Goal: Transaction & Acquisition: Purchase product/service

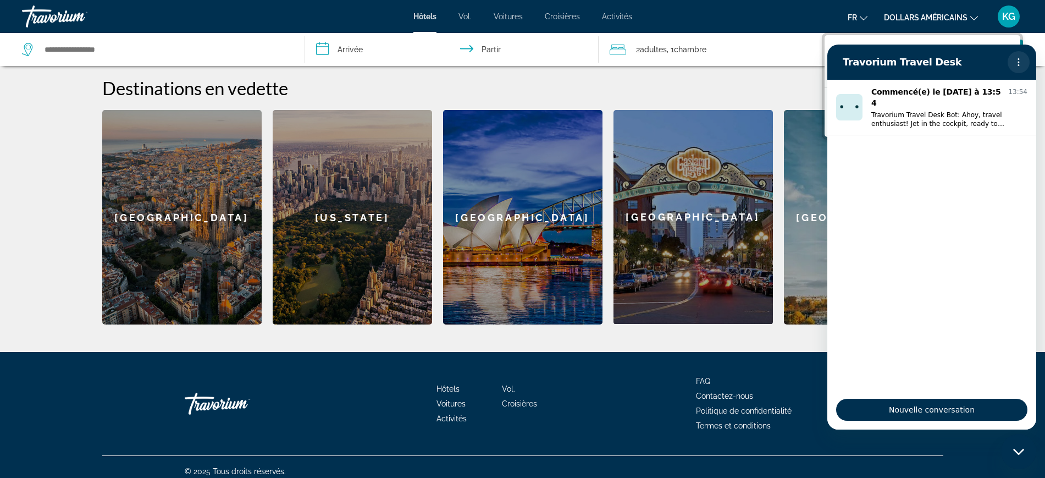
click at [1016, 58] on icon "Menu d’options" at bounding box center [1019, 62] width 9 height 9
click at [1024, 443] on div "Fermer la fenêtre de messagerie" at bounding box center [1019, 451] width 33 height 33
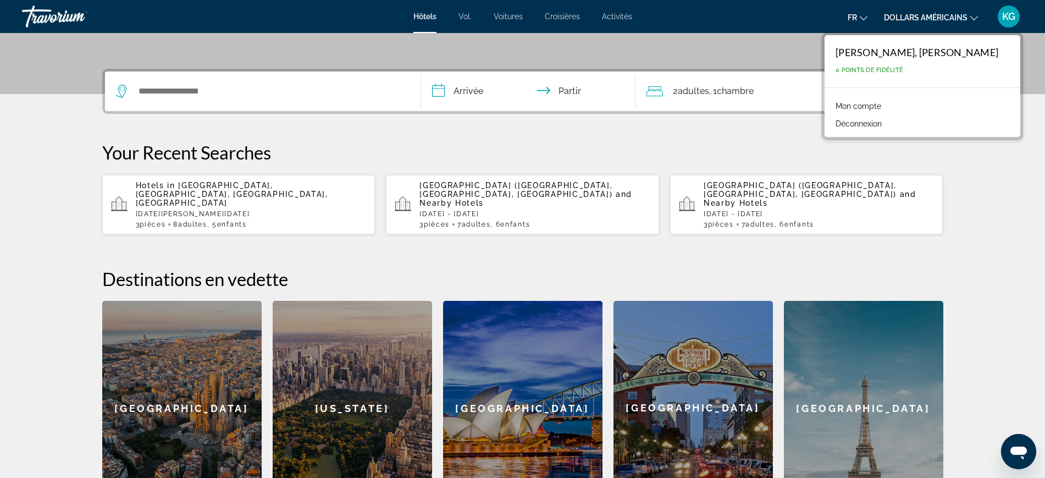
scroll to position [221, 0]
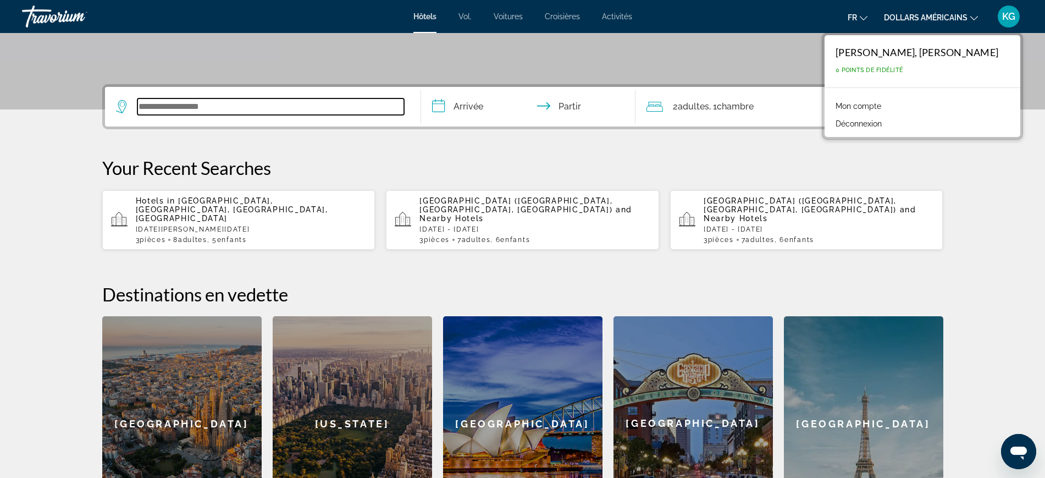
click at [172, 110] on input "Widget de recherche" at bounding box center [270, 106] width 267 height 16
click at [172, 110] on div "Widget de recherche" at bounding box center [263, 107] width 294 height 40
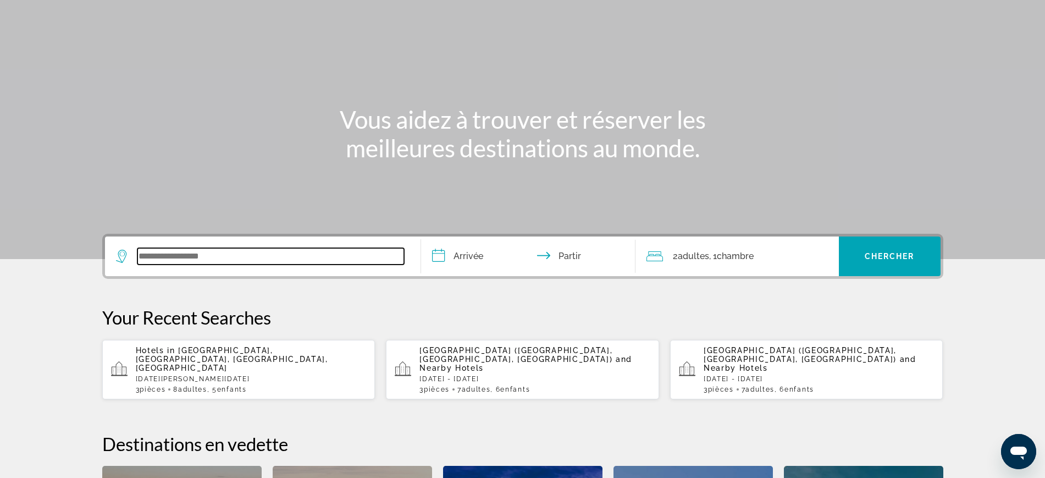
scroll to position [0, 0]
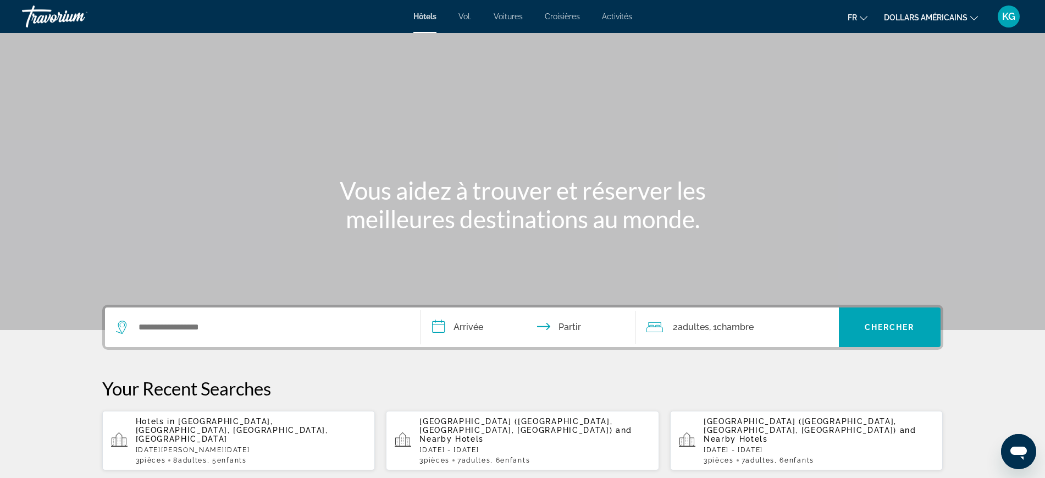
click at [56, 10] on div "Travorium" at bounding box center [77, 16] width 110 height 29
click at [59, 10] on div "Travorium" at bounding box center [77, 16] width 110 height 29
click at [70, 20] on div "Travorium" at bounding box center [77, 16] width 110 height 29
click at [73, 19] on div "Travorium" at bounding box center [77, 16] width 110 height 29
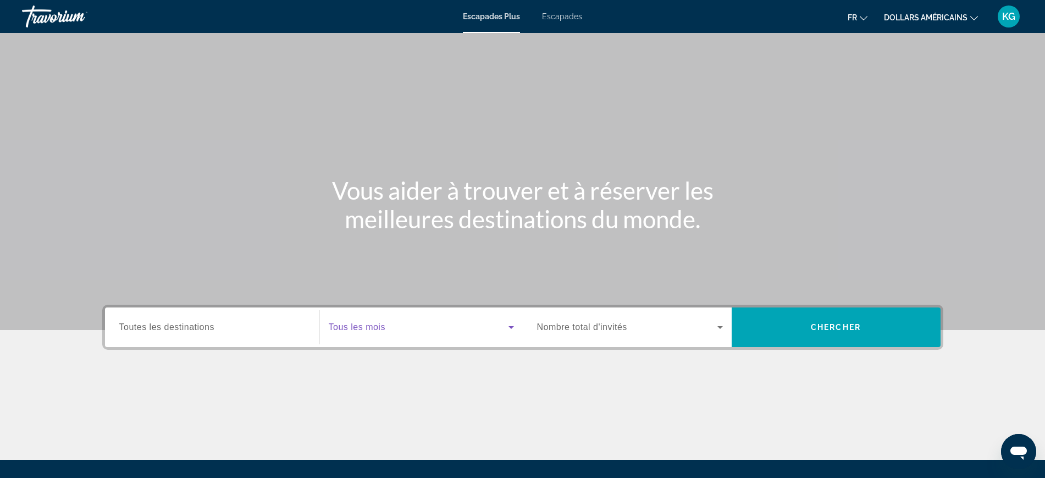
click at [505, 323] on icon "Widget de recherche" at bounding box center [511, 327] width 13 height 13
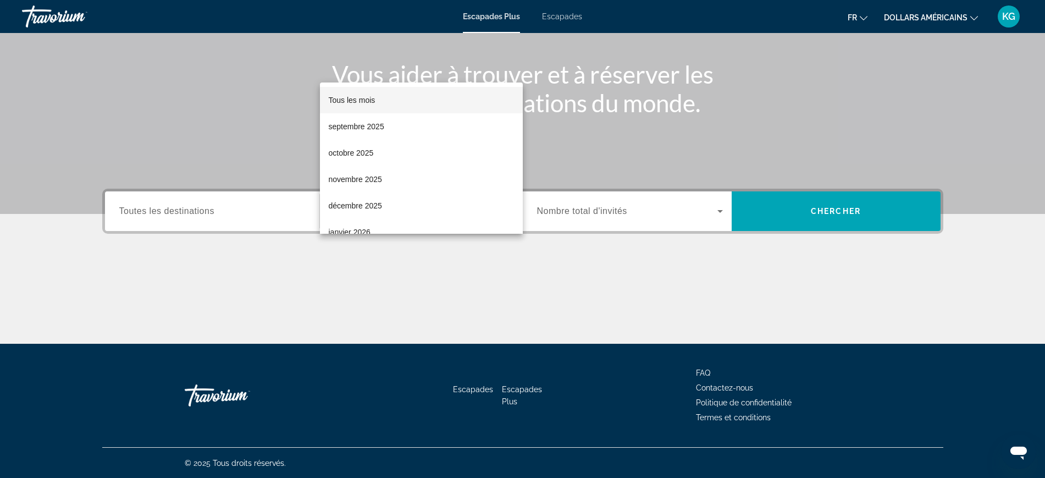
scroll to position [117, 0]
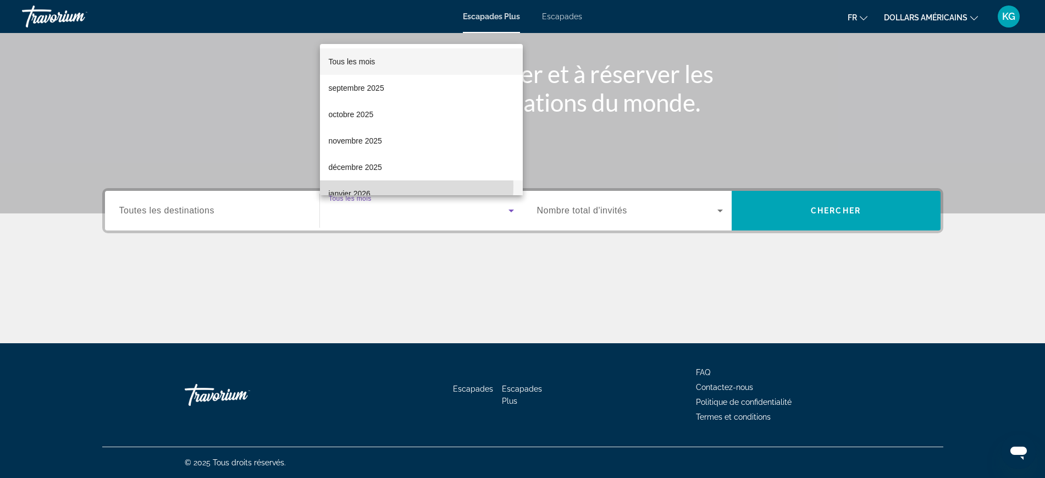
click at [379, 186] on mat-option "janvier 2026" at bounding box center [421, 193] width 203 height 26
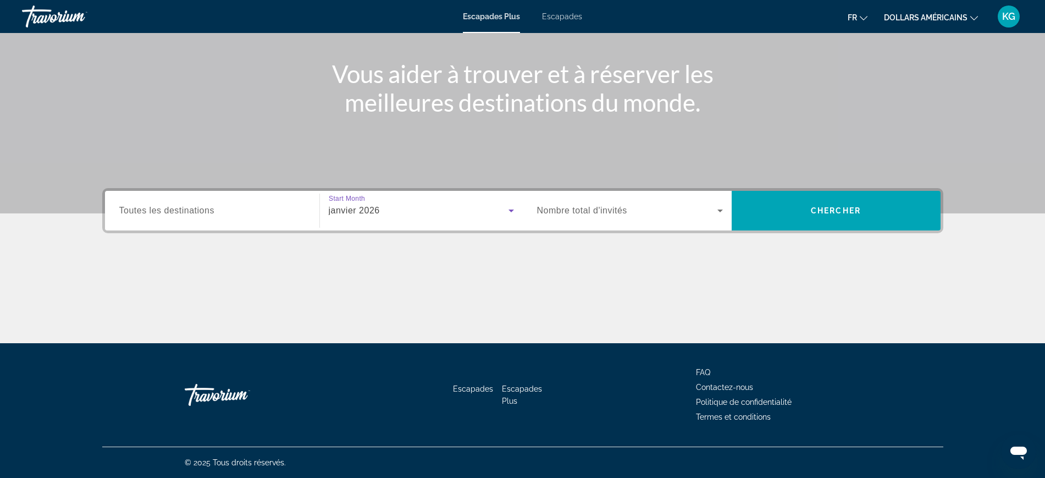
click at [635, 218] on div "Widget de recherche" at bounding box center [630, 210] width 186 height 31
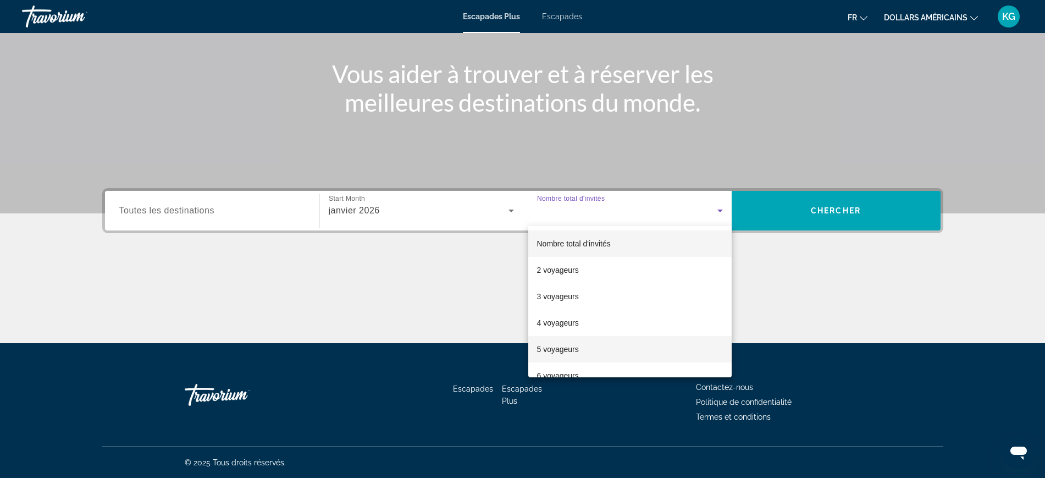
scroll to position [122, 0]
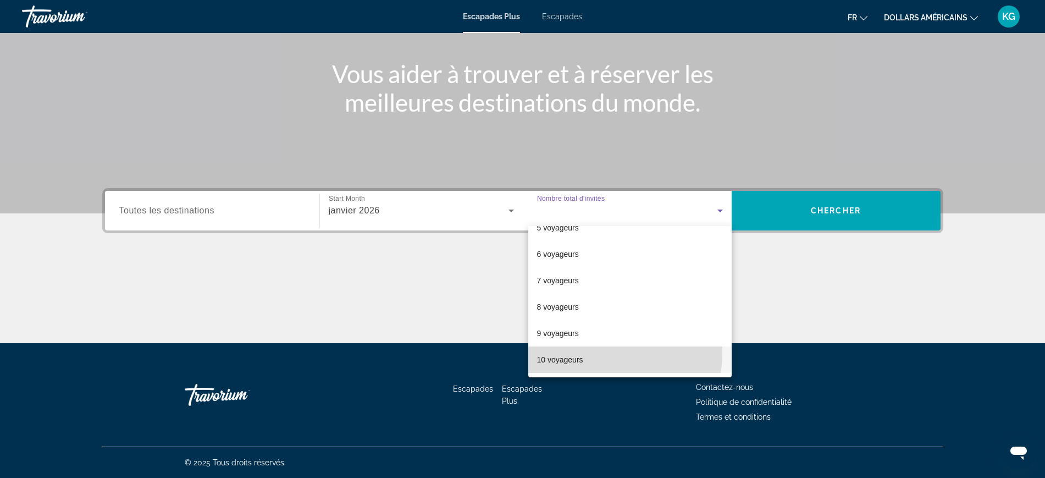
click at [578, 352] on mat-option "10 voyageurs" at bounding box center [629, 359] width 203 height 26
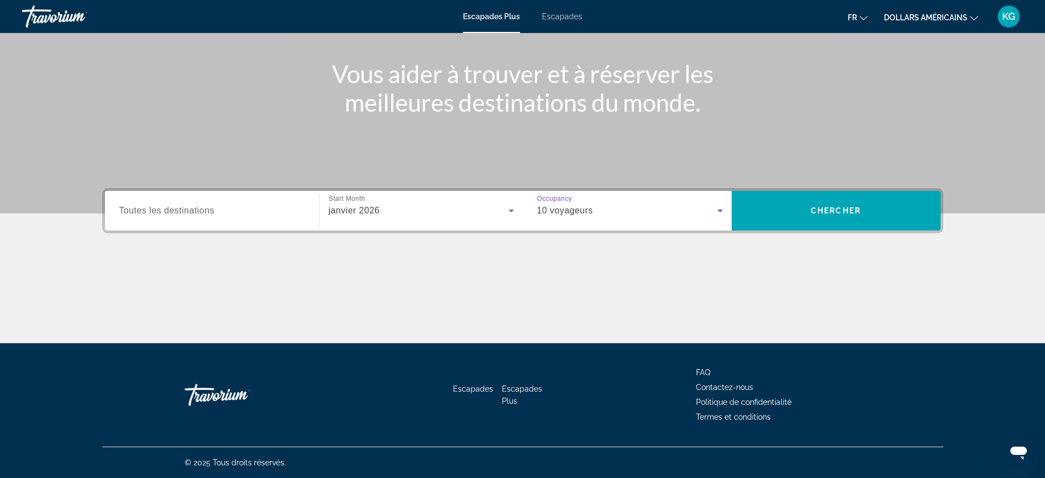
click at [240, 212] on input "Destination Toutes les destinations" at bounding box center [212, 211] width 186 height 13
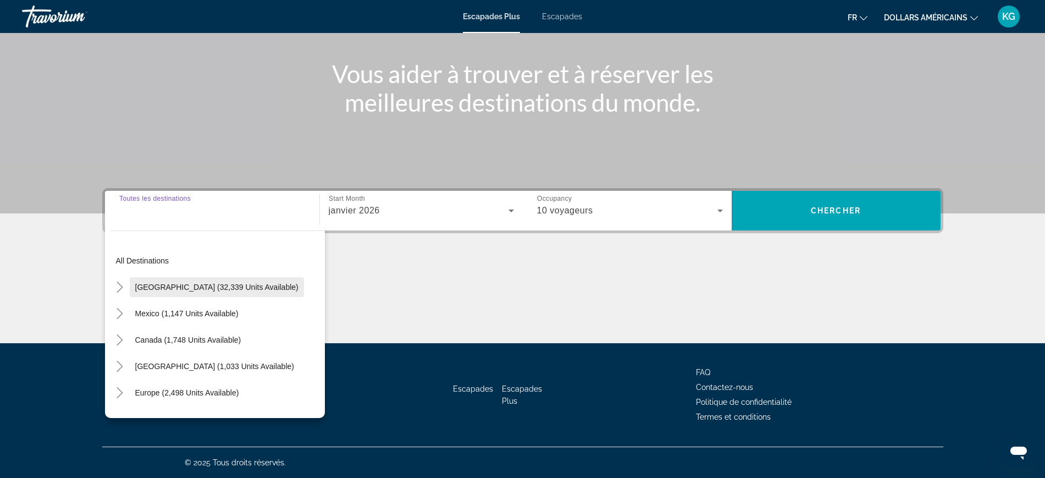
click at [234, 286] on span "United States (32,339 units available)" at bounding box center [216, 287] width 163 height 9
type input "**********"
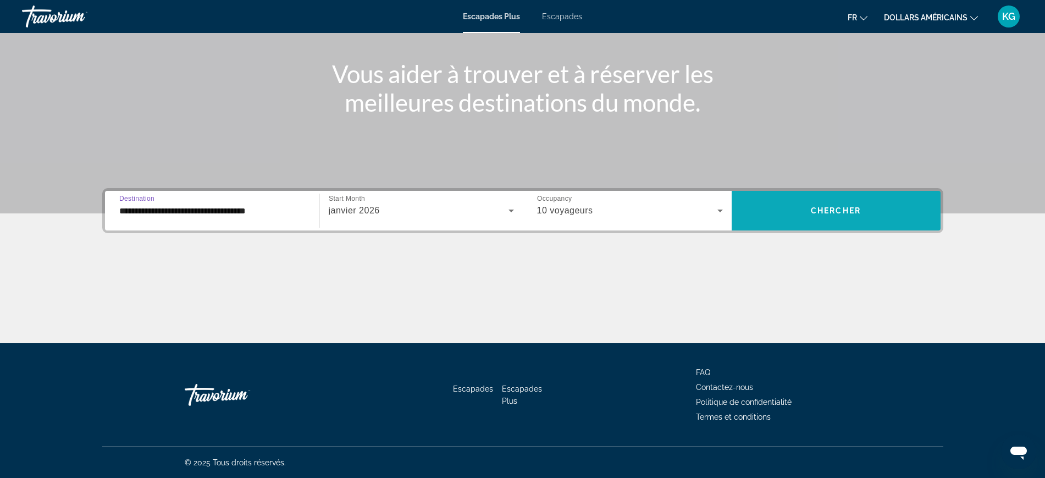
click at [831, 196] on span "Widget de recherche" at bounding box center [836, 211] width 209 height 40
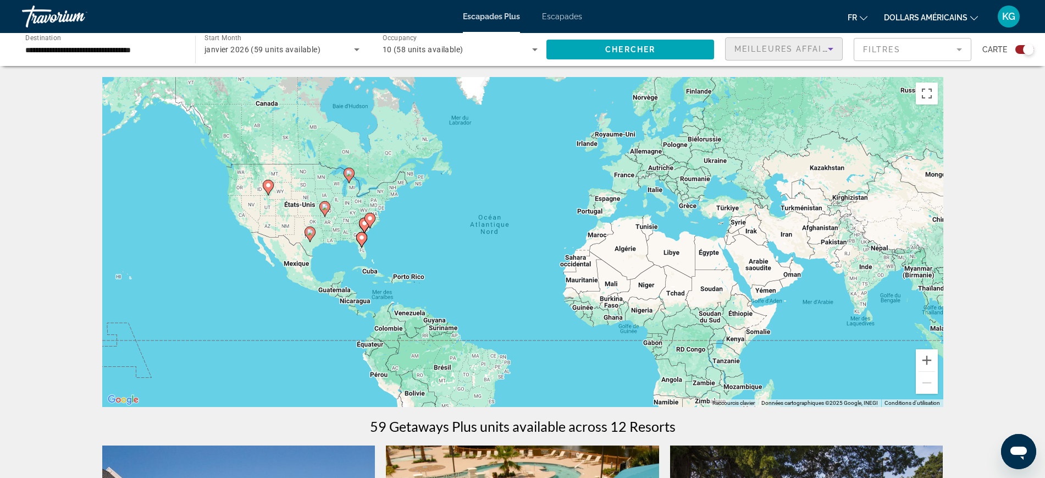
click at [829, 49] on icon "Sort by" at bounding box center [830, 48] width 13 height 13
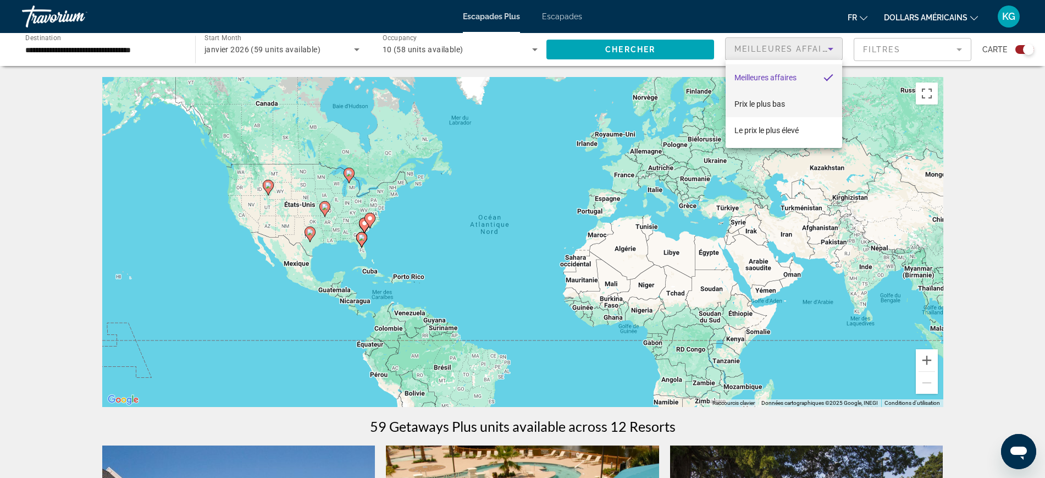
click at [770, 106] on font "Prix ​​le plus bas" at bounding box center [760, 104] width 51 height 9
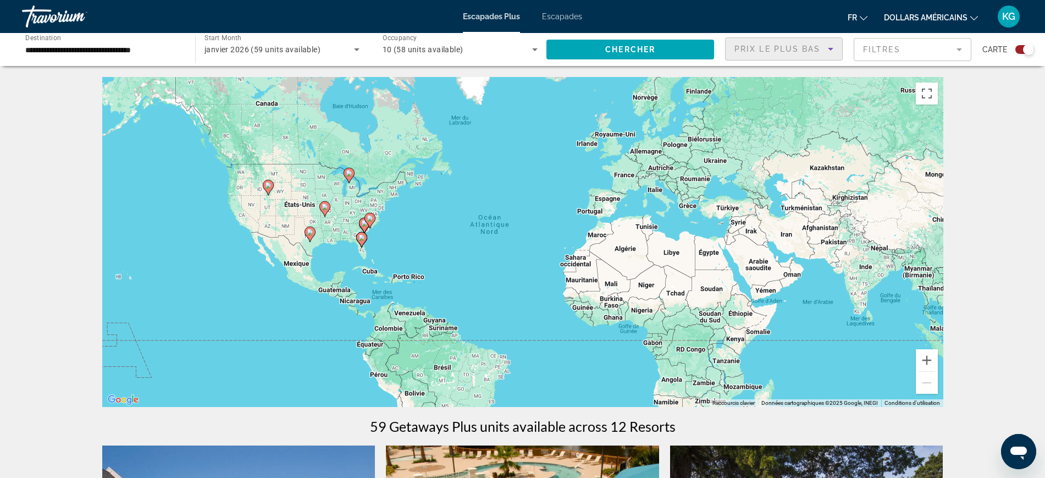
click at [915, 49] on mat-form-field "Filtres" at bounding box center [913, 49] width 118 height 23
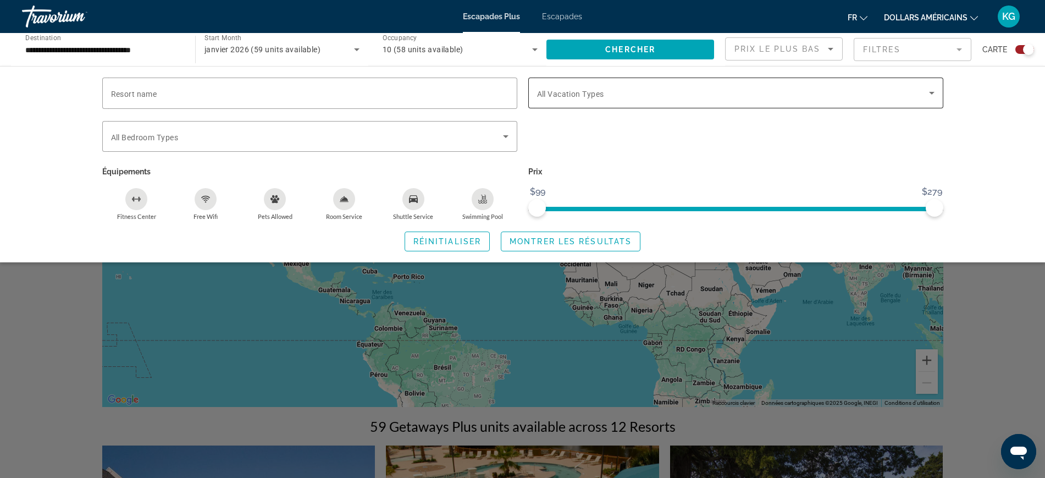
click at [633, 101] on div "Search widget" at bounding box center [736, 93] width 398 height 31
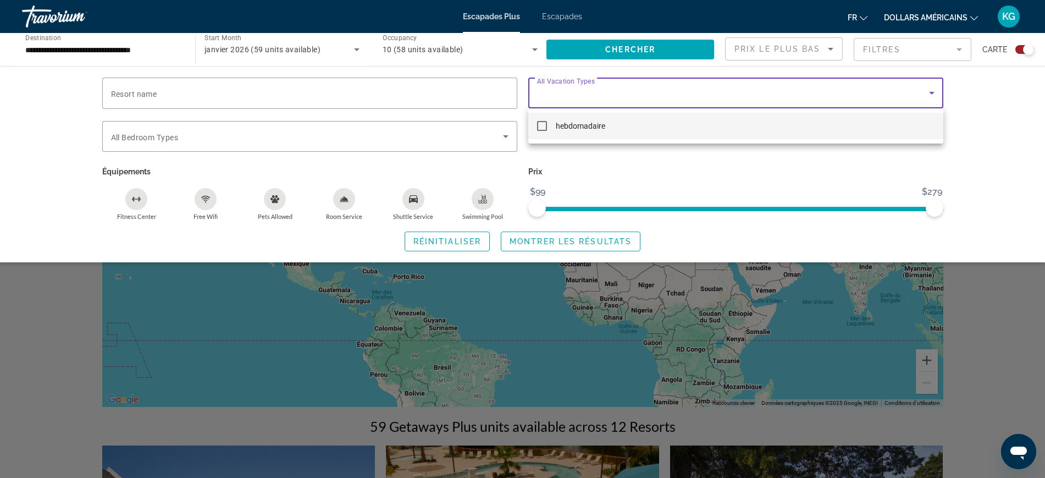
click at [696, 162] on div at bounding box center [522, 239] width 1045 height 478
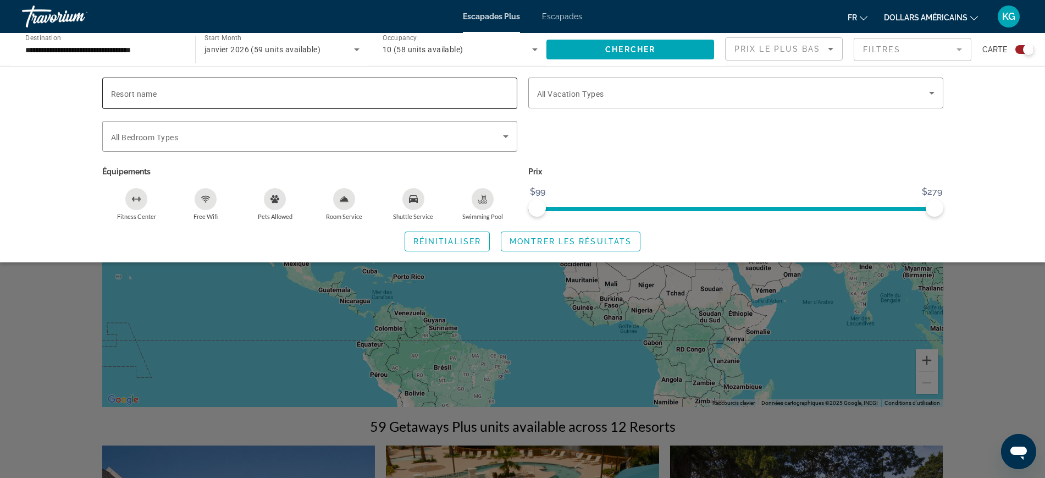
click at [206, 96] on input "Resort name" at bounding box center [310, 93] width 398 height 13
type input "**********"
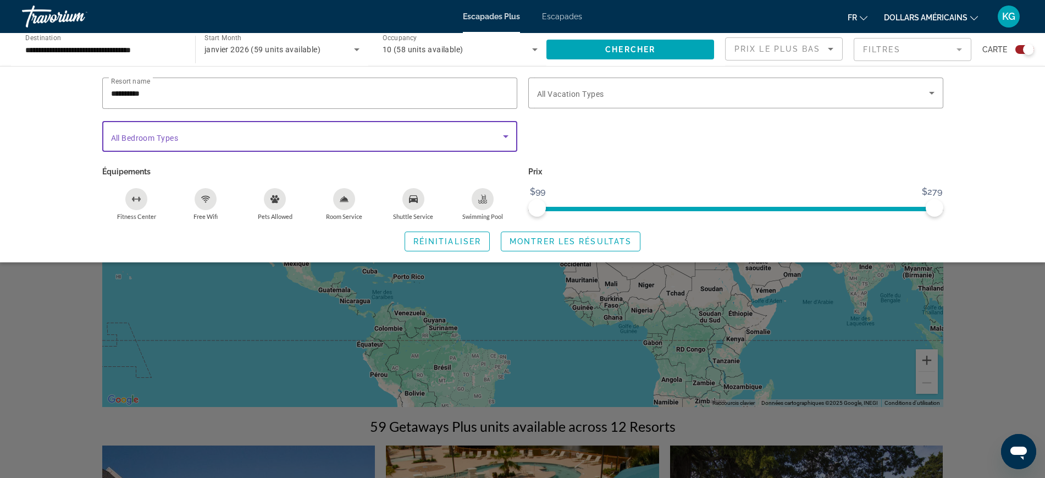
click at [504, 133] on icon "Search widget" at bounding box center [505, 136] width 13 height 13
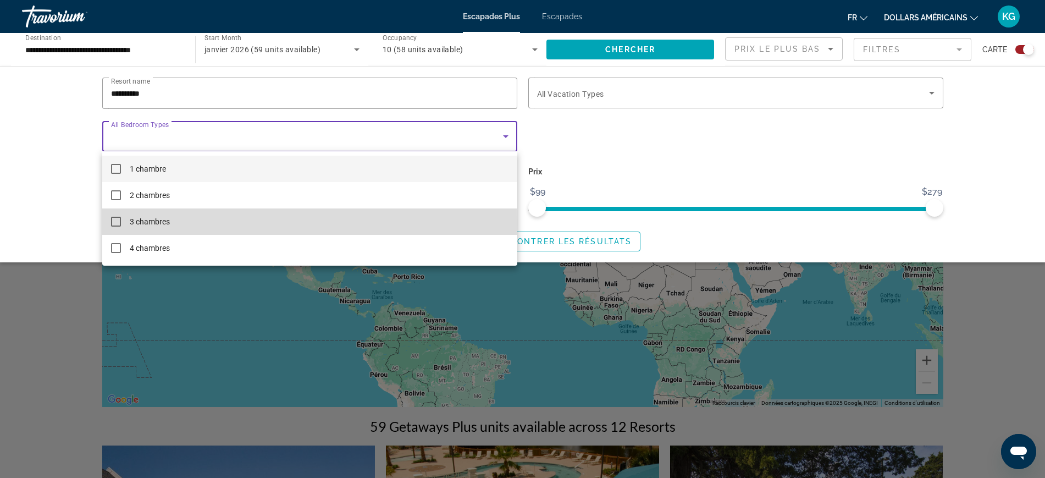
click at [115, 221] on mat-pseudo-checkbox at bounding box center [116, 222] width 10 height 10
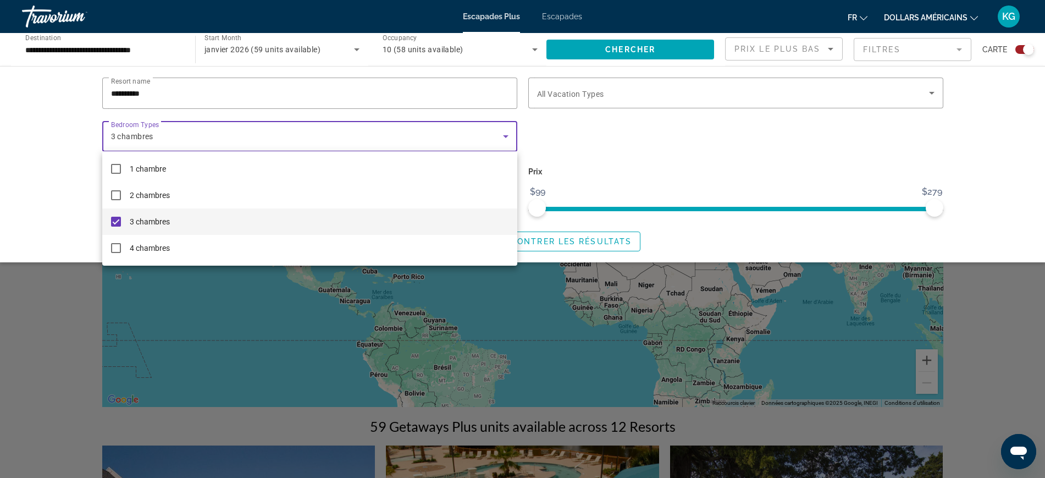
click at [663, 161] on div at bounding box center [522, 239] width 1045 height 478
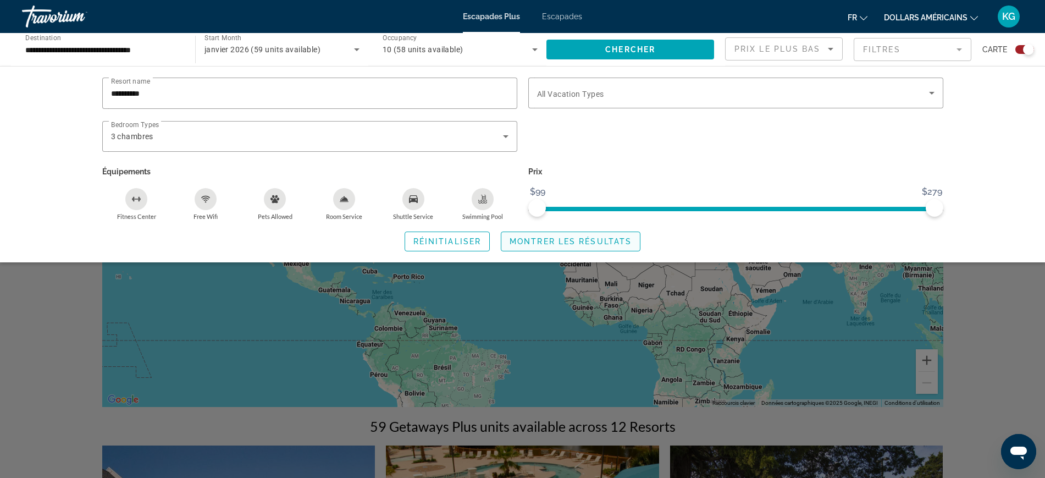
click at [556, 235] on span "Search widget" at bounding box center [571, 241] width 139 height 26
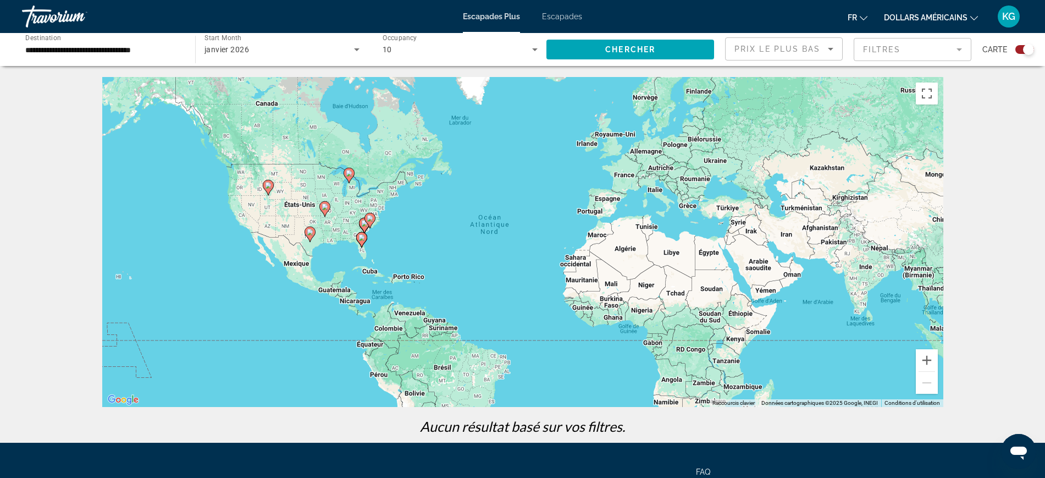
click at [902, 51] on mat-form-field "Filtres" at bounding box center [913, 49] width 118 height 23
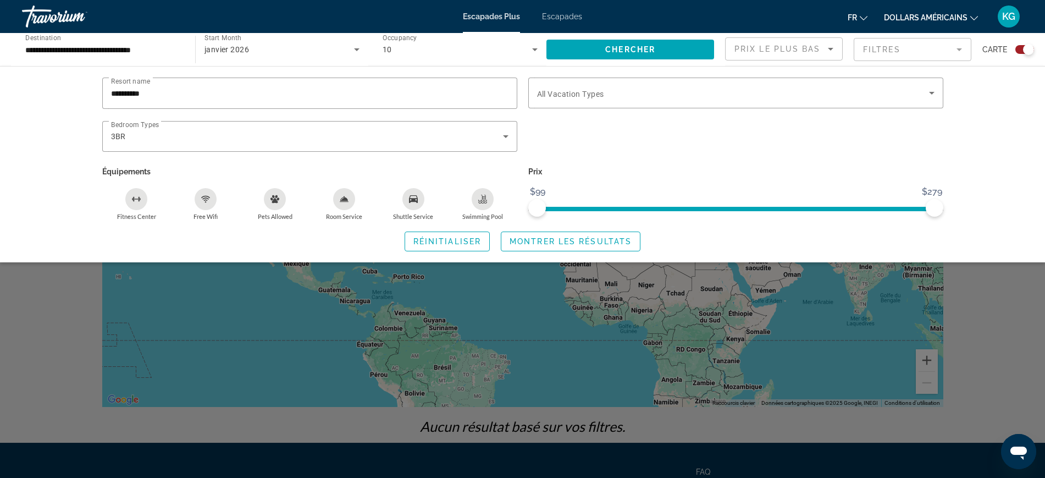
click at [902, 51] on mat-form-field "Filtres" at bounding box center [913, 49] width 118 height 23
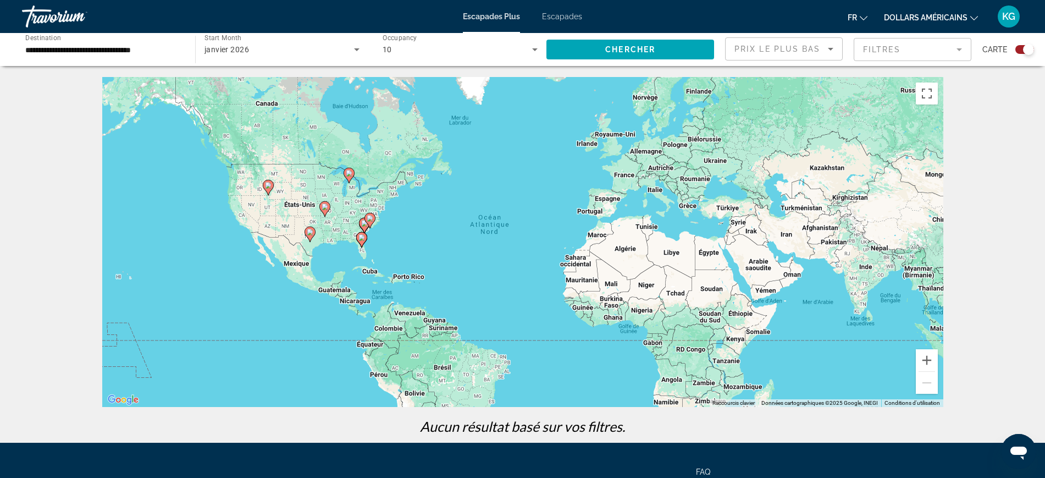
click at [89, 47] on input "**********" at bounding box center [103, 49] width 156 height 13
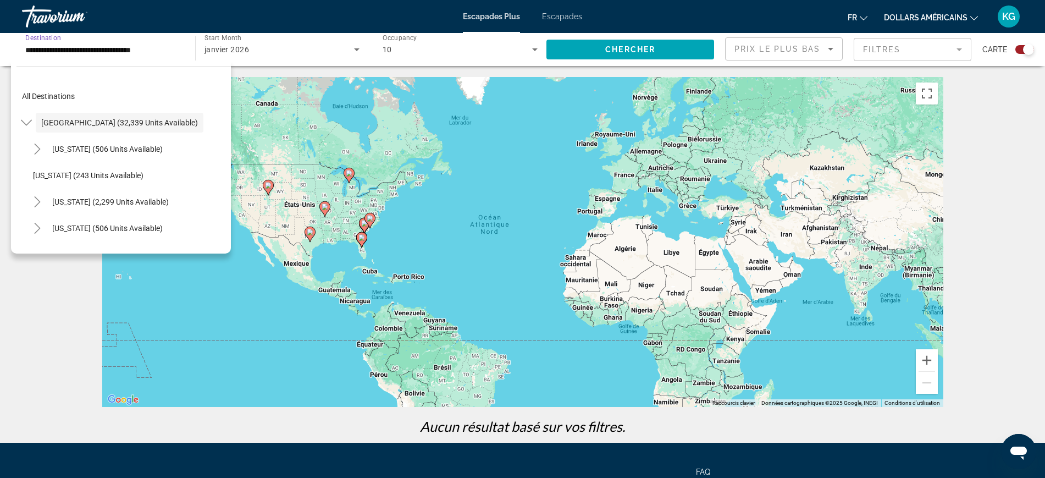
click at [111, 45] on input "**********" at bounding box center [103, 49] width 156 height 13
drag, startPoint x: 173, startPoint y: 53, endPoint x: 0, endPoint y: 26, distance: 175.2
click at [0, 27] on div "**********" at bounding box center [522, 239] width 1045 height 478
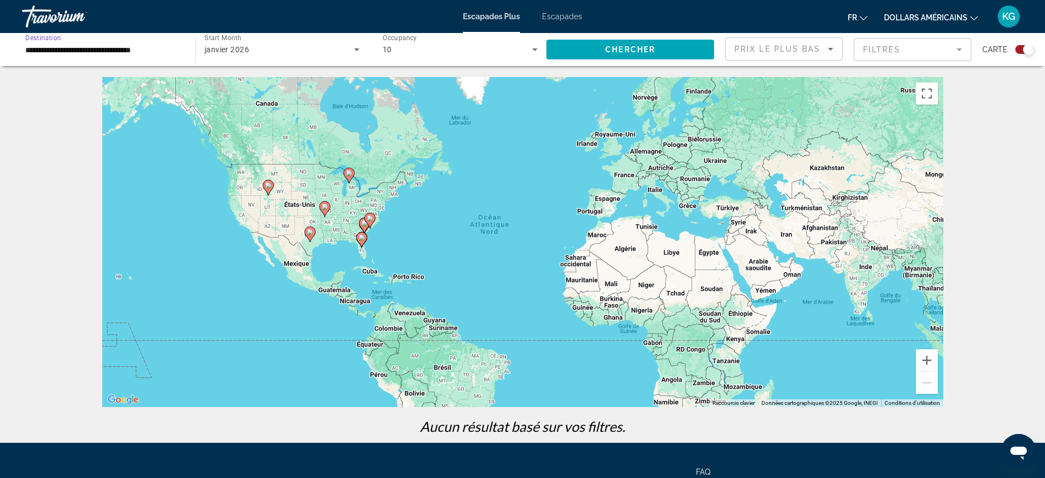
click at [295, 160] on div "Pour activer le glissement avec le clavier, appuyez sur Alt+Entrée. Une fois ce…" at bounding box center [522, 242] width 841 height 330
click at [561, 16] on font "Escapades" at bounding box center [562, 16] width 40 height 9
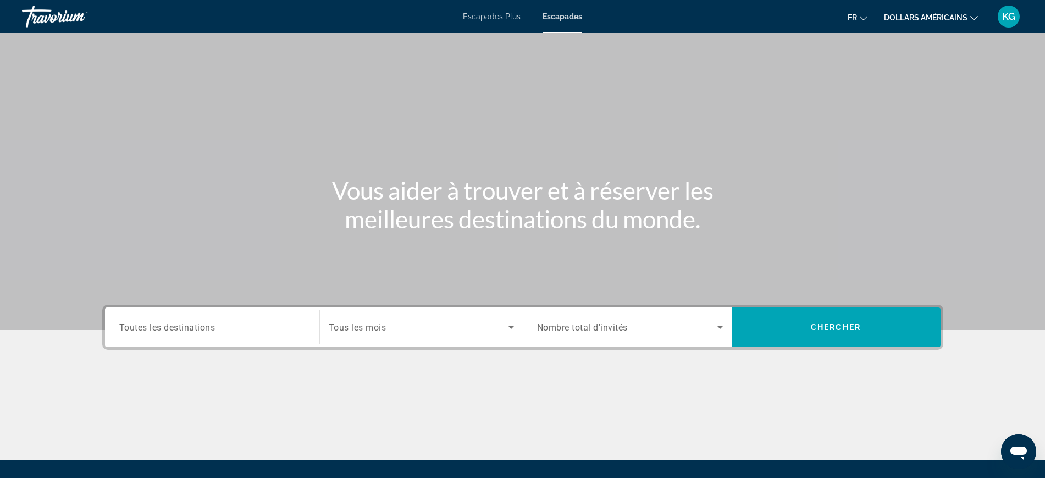
click at [202, 325] on span "Toutes les destinations" at bounding box center [167, 327] width 96 height 10
click at [202, 325] on input "Destination Toutes les destinations" at bounding box center [212, 327] width 186 height 13
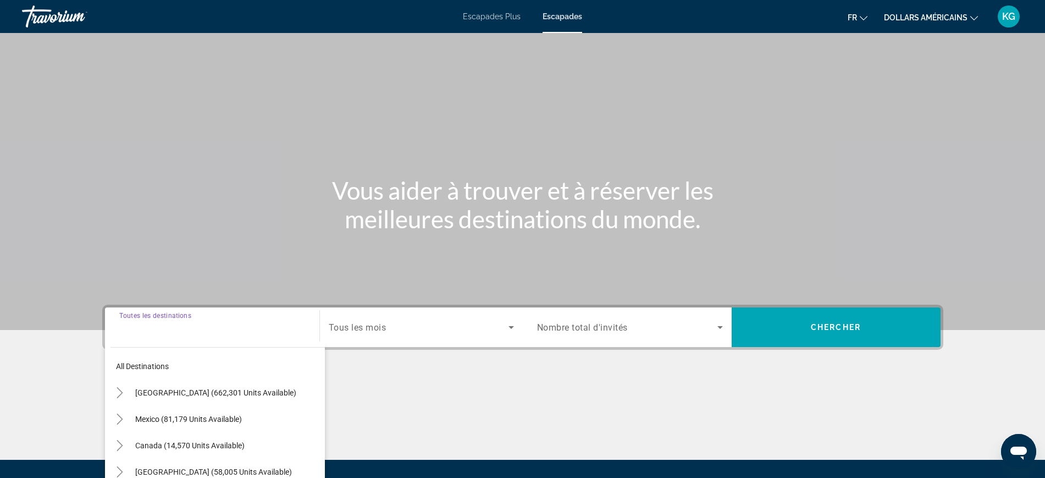
scroll to position [117, 0]
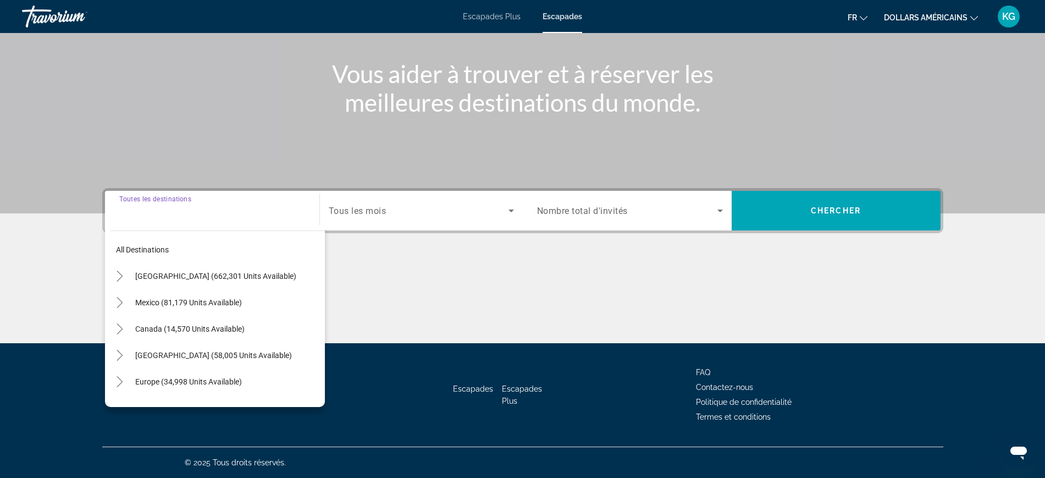
click at [151, 219] on div "Search widget" at bounding box center [212, 210] width 186 height 31
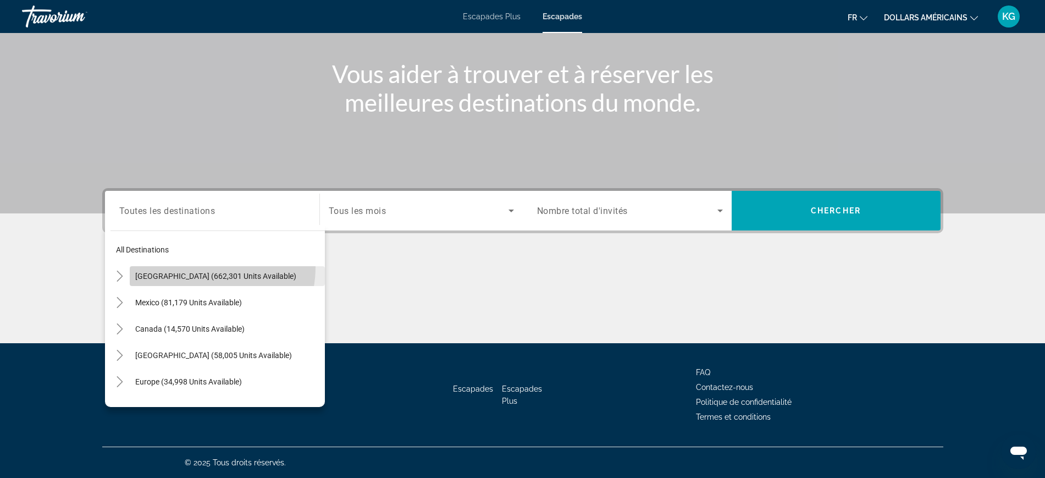
click at [203, 267] on span "Search widget" at bounding box center [227, 276] width 195 height 26
type input "**********"
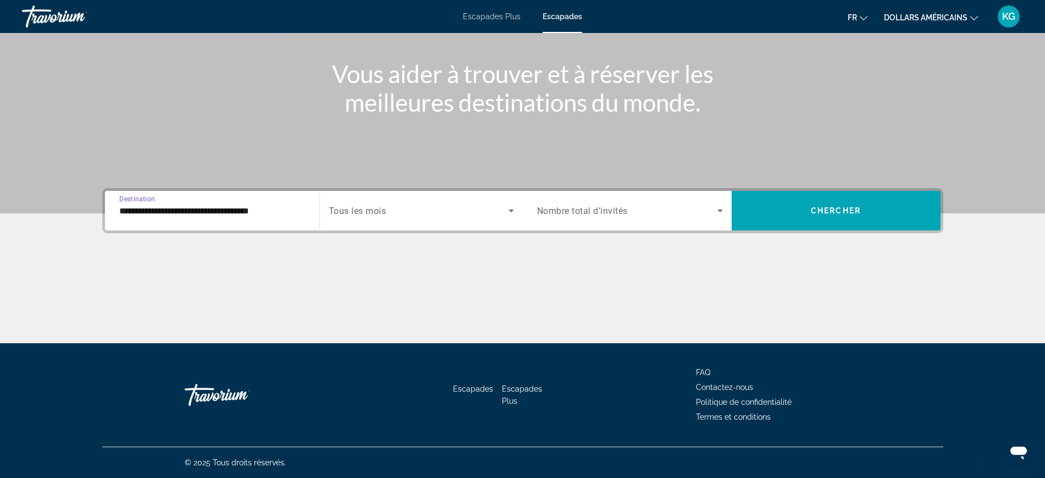
click at [418, 214] on span "Search widget" at bounding box center [419, 210] width 180 height 13
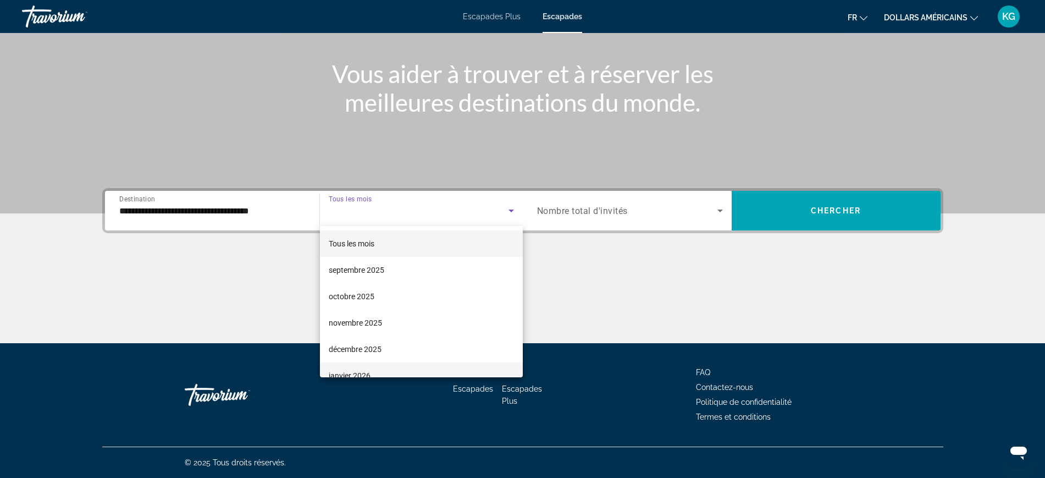
click at [373, 373] on mat-option "janvier 2026" at bounding box center [421, 375] width 203 height 26
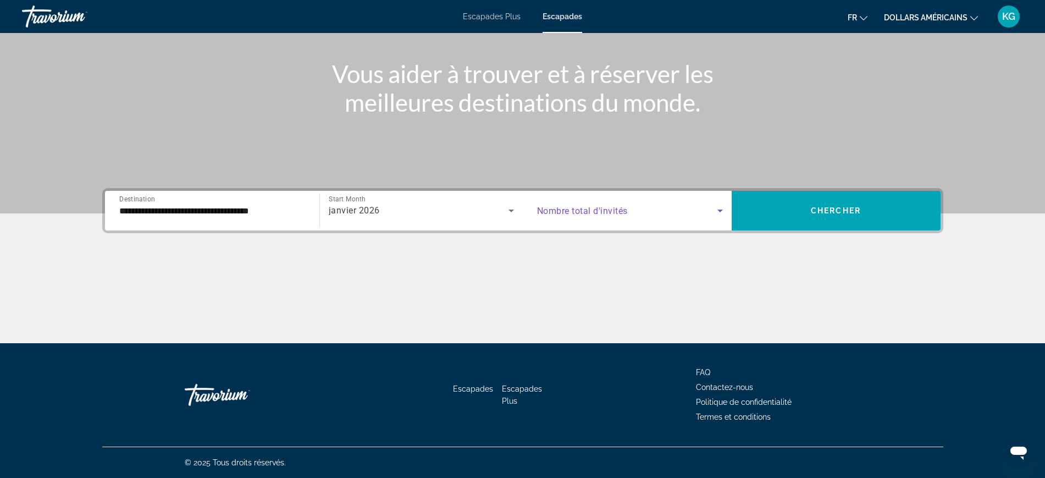
click at [652, 207] on span "Search widget" at bounding box center [627, 210] width 180 height 13
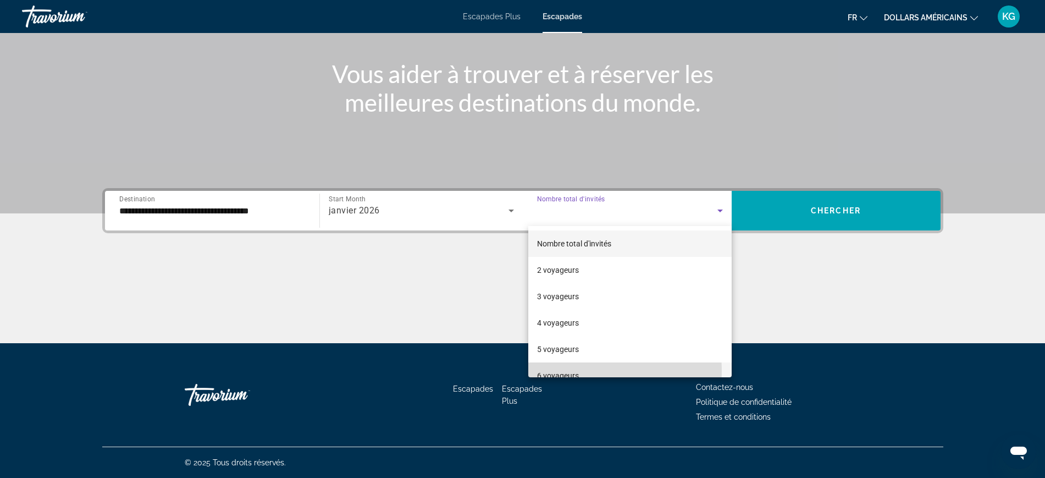
click at [570, 371] on font "6 voyageurs" at bounding box center [558, 375] width 42 height 9
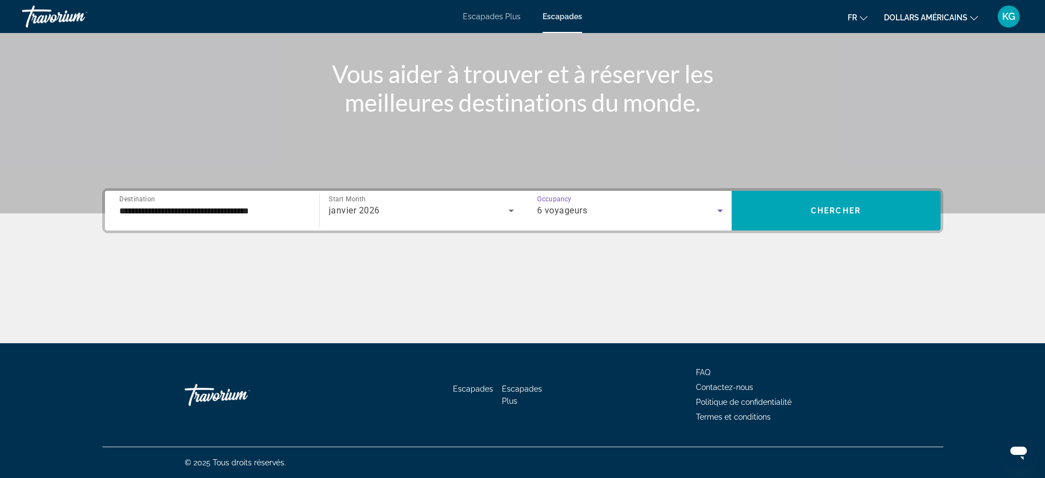
click at [692, 212] on div "6 voyageurs" at bounding box center [627, 210] width 180 height 13
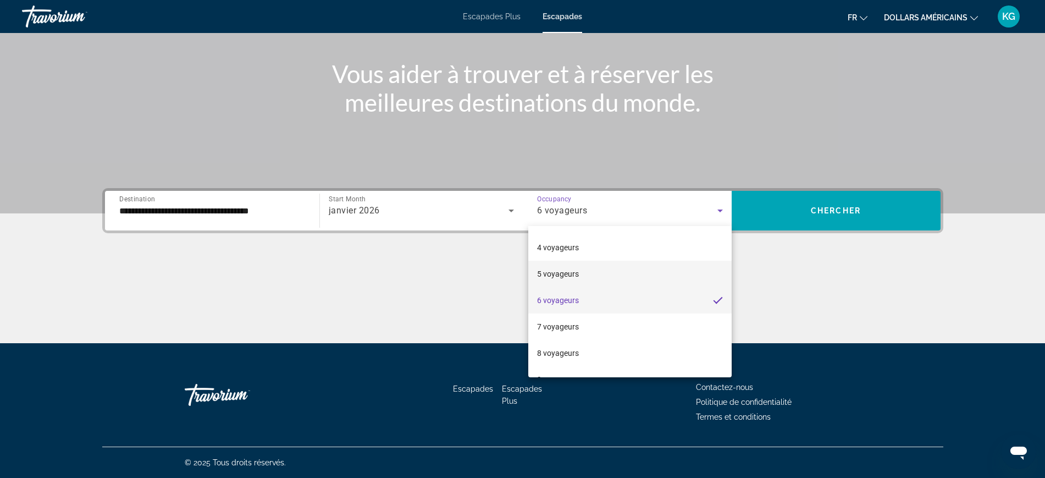
scroll to position [122, 0]
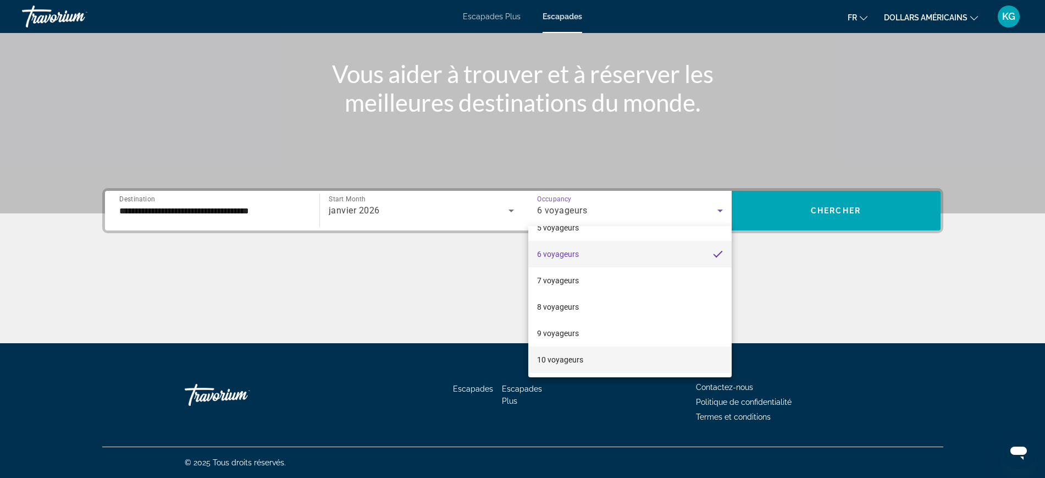
click at [586, 353] on mat-option "10 voyageurs" at bounding box center [629, 359] width 203 height 26
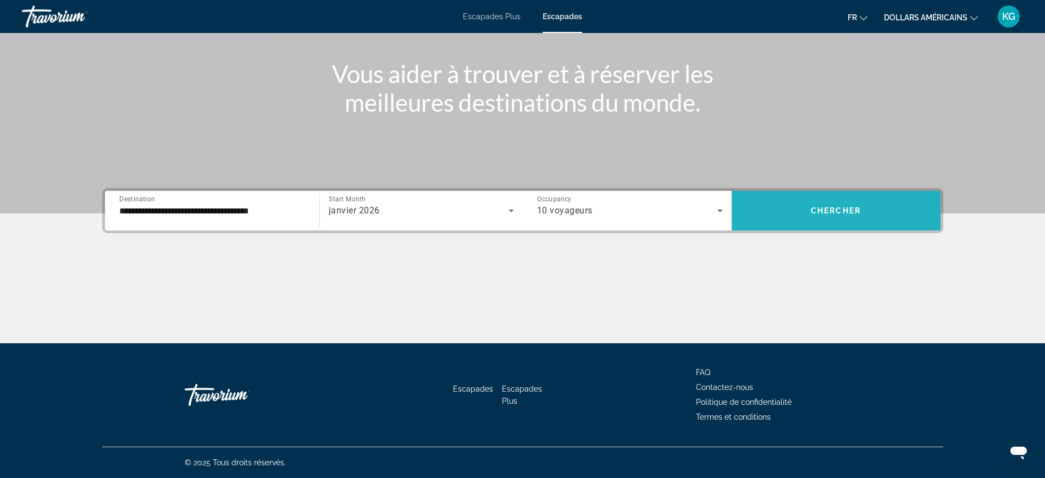
click at [827, 202] on span "Search widget" at bounding box center [836, 210] width 209 height 26
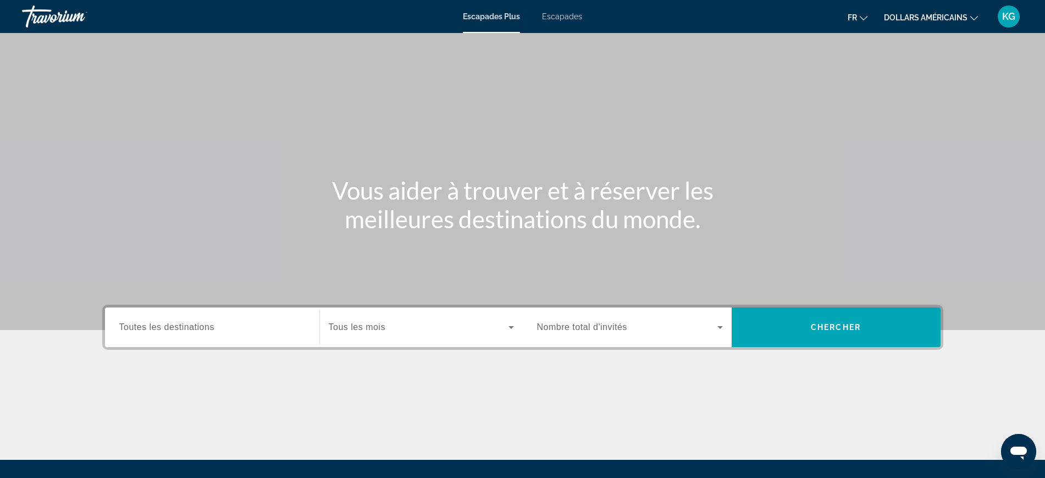
click at [172, 299] on div "Contenu principal" at bounding box center [522, 165] width 1045 height 330
click at [172, 317] on div "Widget de recherche" at bounding box center [212, 327] width 186 height 31
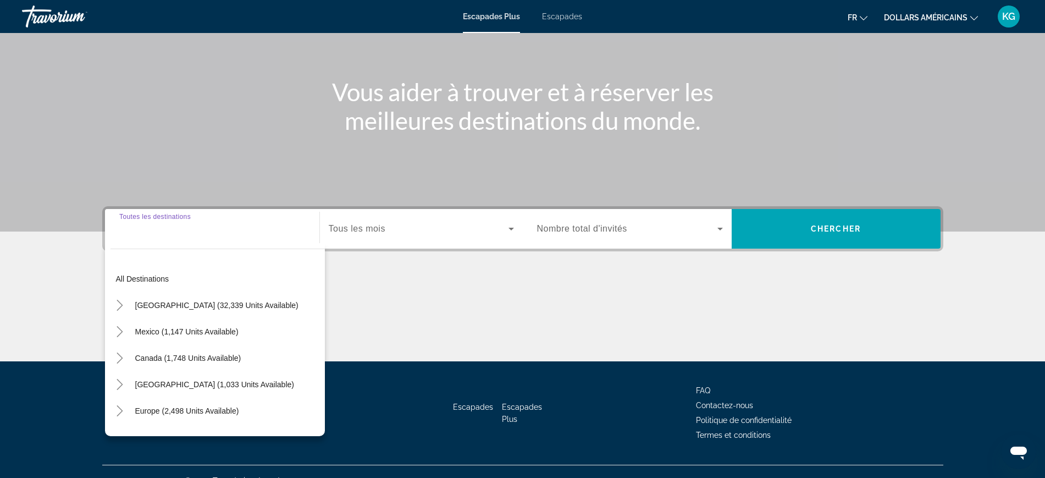
scroll to position [117, 0]
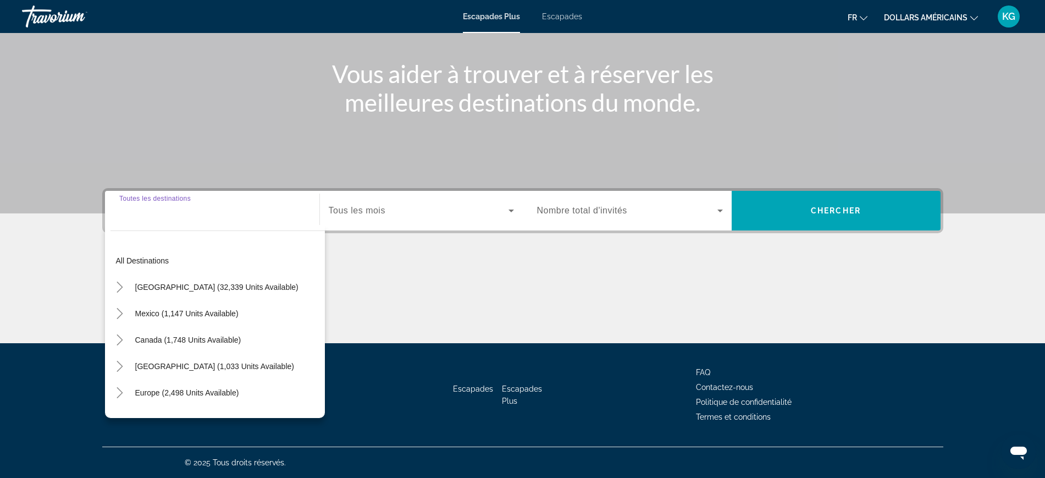
click at [163, 212] on input "Destination Toutes les destinations" at bounding box center [212, 211] width 186 height 13
click at [229, 285] on span "United States (32,339 units available)" at bounding box center [216, 287] width 163 height 9
type input "**********"
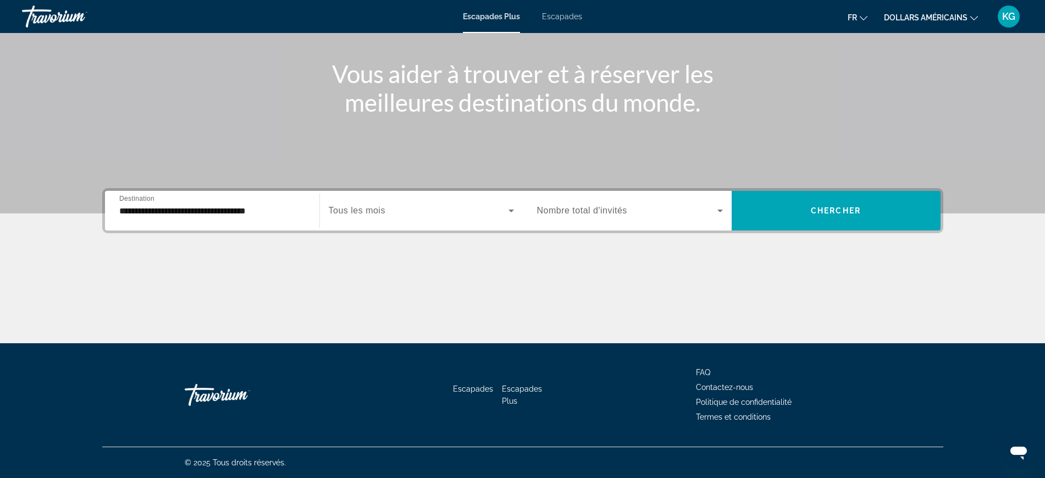
click at [605, 221] on div "Widget de recherche" at bounding box center [630, 210] width 186 height 31
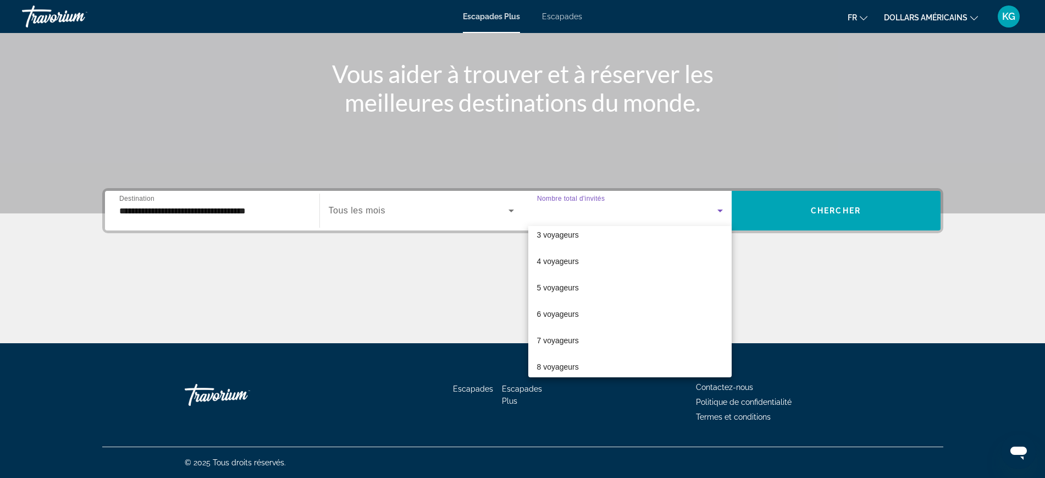
scroll to position [122, 0]
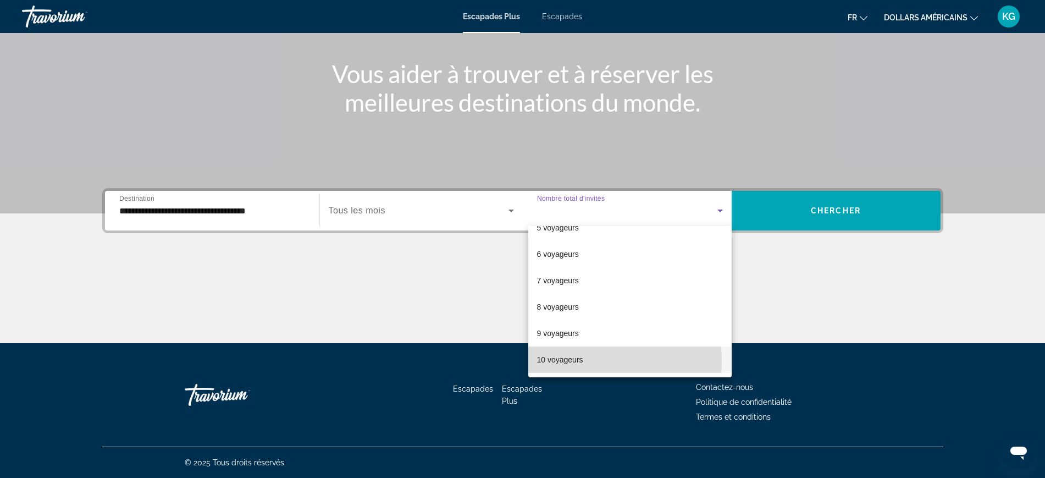
click at [568, 361] on font "10 voyageurs" at bounding box center [560, 359] width 46 height 9
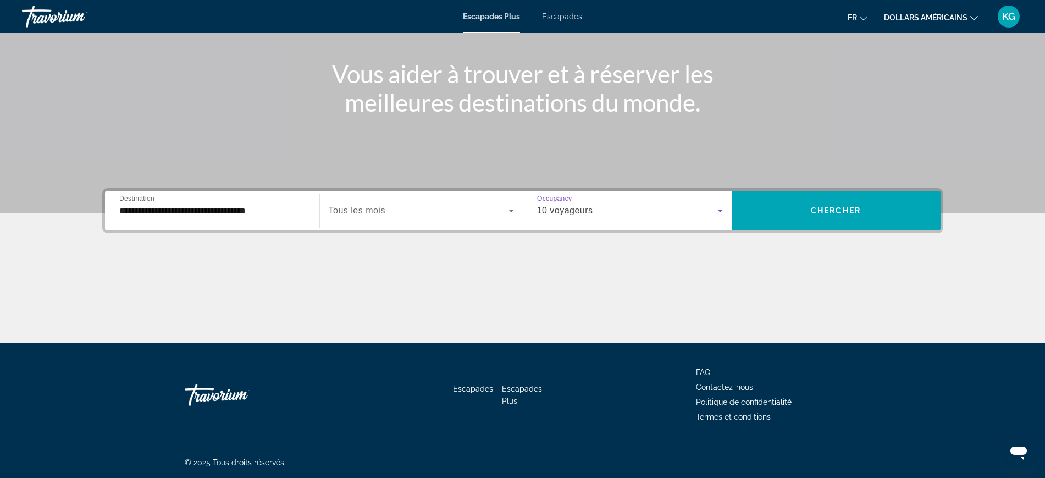
click at [442, 215] on span "Widget de recherche" at bounding box center [419, 210] width 180 height 13
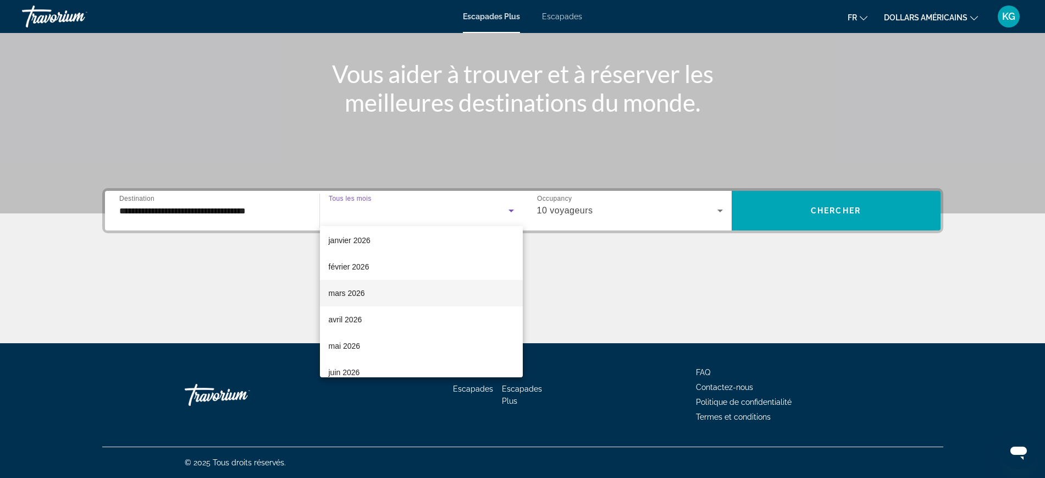
scroll to position [137, 0]
click at [371, 241] on mat-option "janvier 2026" at bounding box center [421, 238] width 203 height 26
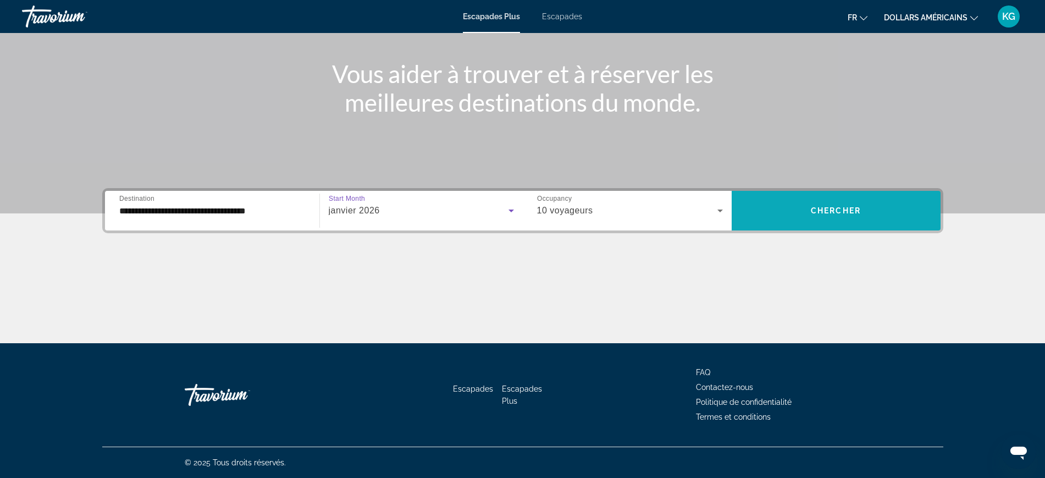
click at [812, 206] on span "Chercher" at bounding box center [836, 210] width 50 height 9
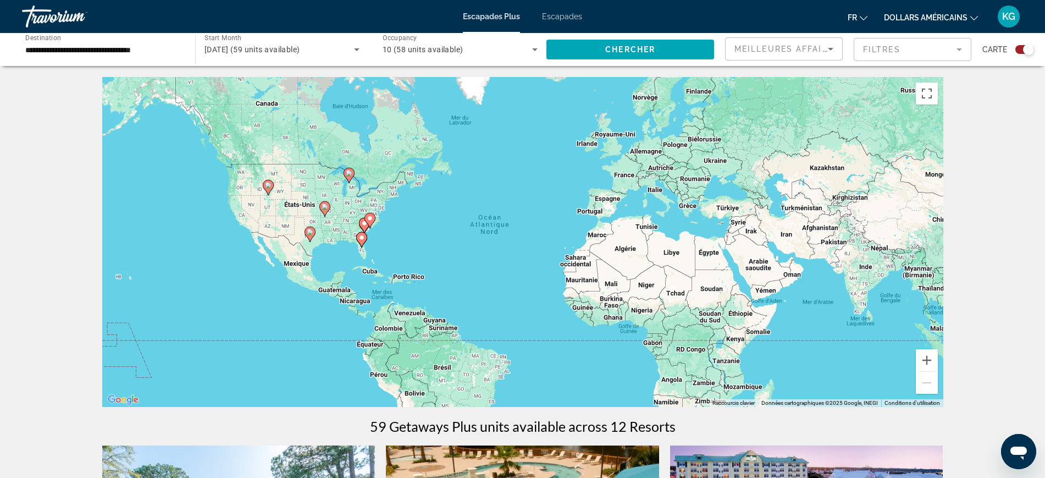
click at [267, 183] on image "Contenu principal" at bounding box center [268, 185] width 7 height 7
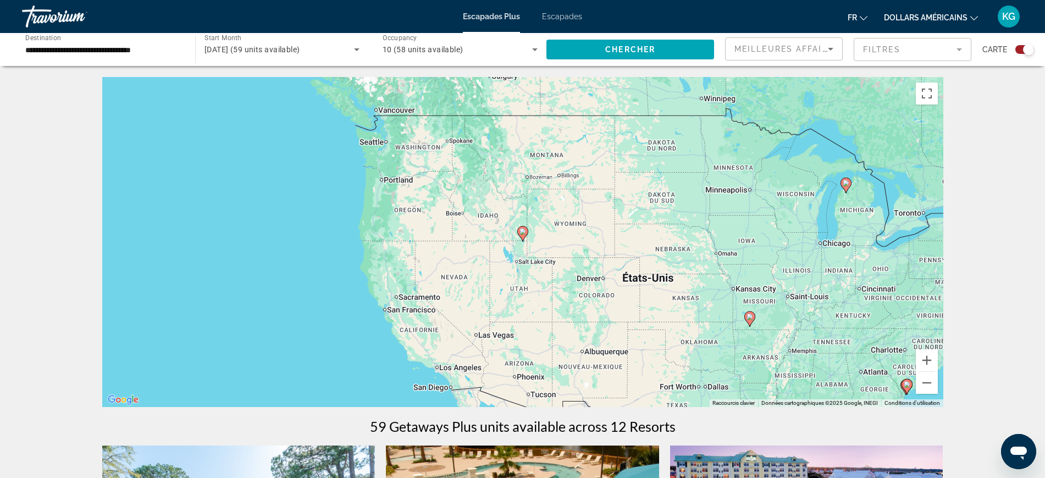
click at [362, 57] on div "Start Month Tous les mois janvier 2026 (59 units available)" at bounding box center [282, 49] width 173 height 31
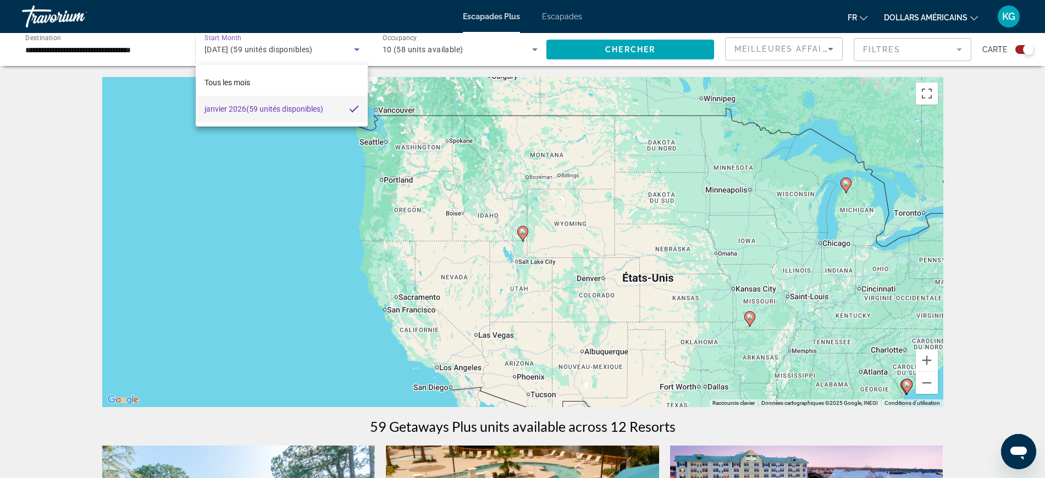
click at [364, 57] on div at bounding box center [522, 239] width 1045 height 478
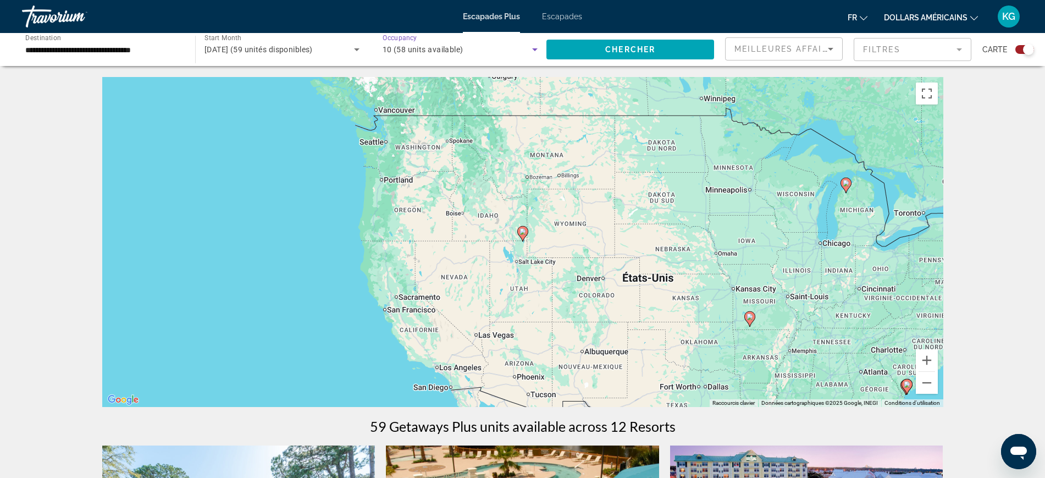
click at [454, 47] on span "10 (58 units available)" at bounding box center [423, 49] width 81 height 9
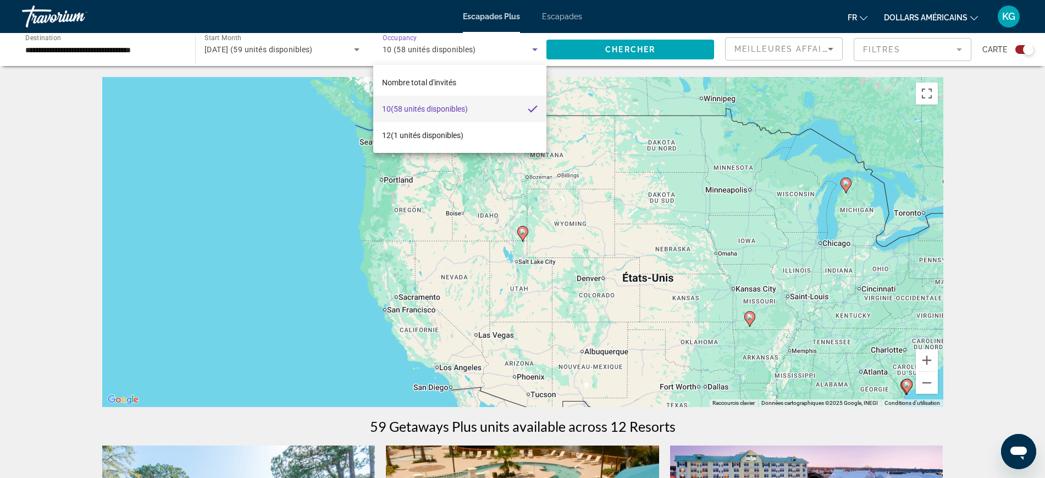
click at [791, 65] on div at bounding box center [522, 239] width 1045 height 478
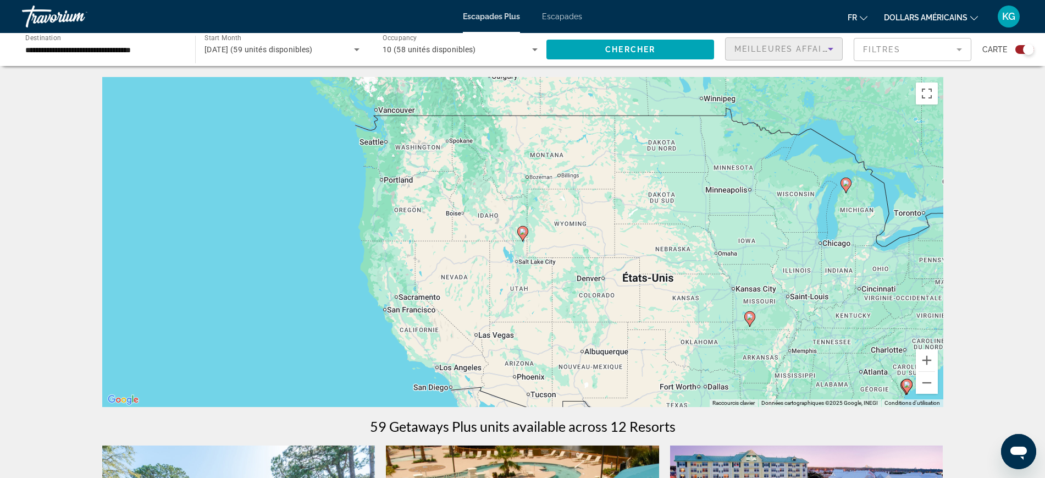
click at [812, 47] on span "Meilleures affaires" at bounding box center [788, 49] width 106 height 9
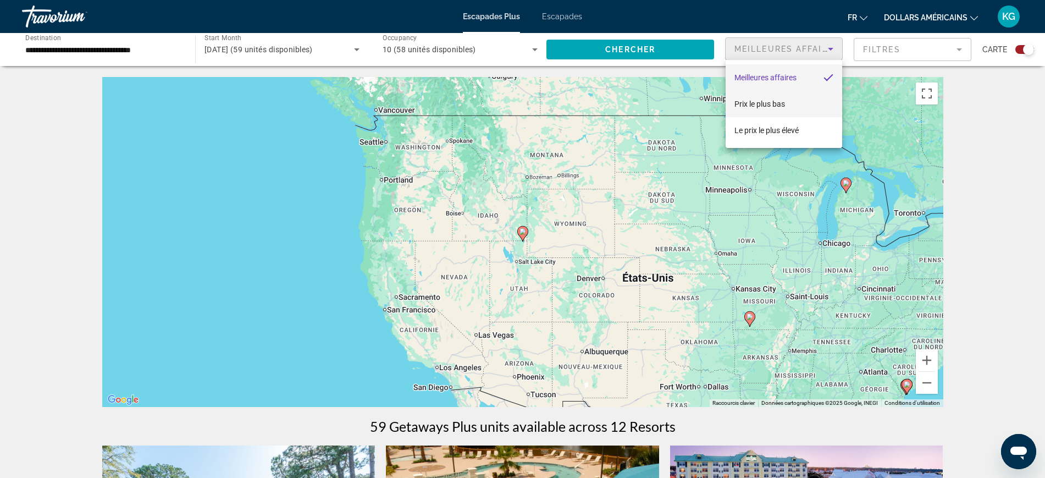
click at [778, 103] on font "Prix ​​le plus bas" at bounding box center [760, 104] width 51 height 9
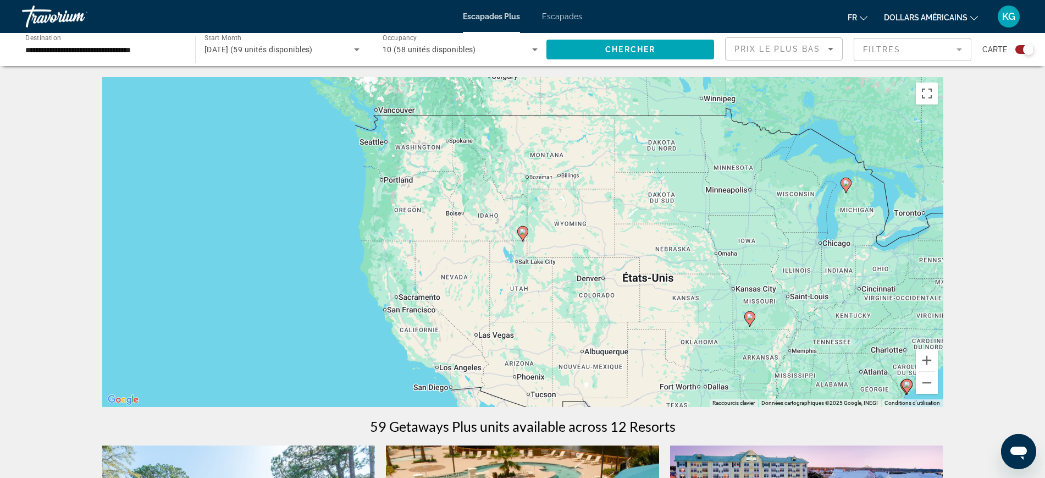
click at [917, 52] on mat-form-field "Filtres" at bounding box center [913, 49] width 118 height 23
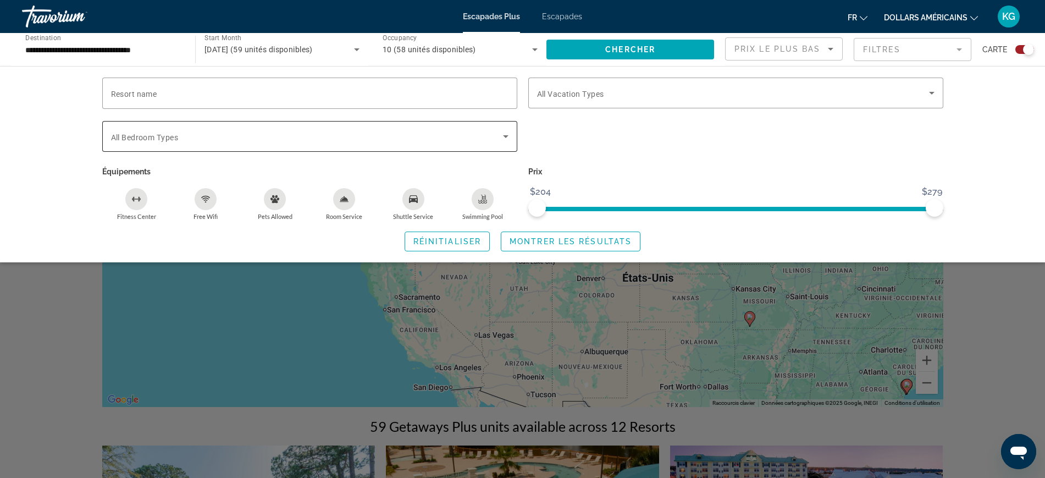
click at [506, 135] on icon "Search widget" at bounding box center [505, 136] width 5 height 3
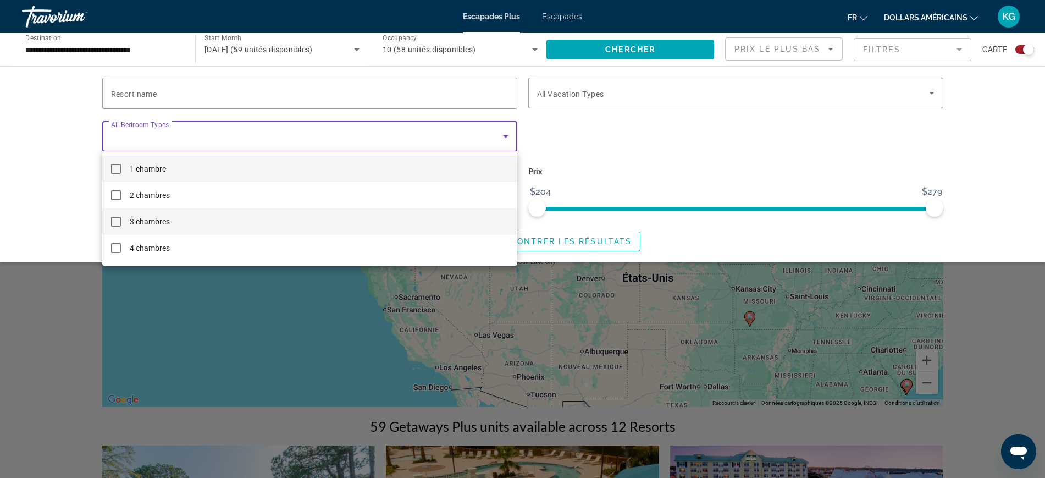
click at [115, 224] on mat-pseudo-checkbox at bounding box center [116, 222] width 10 height 10
click at [291, 91] on div at bounding box center [522, 239] width 1045 height 478
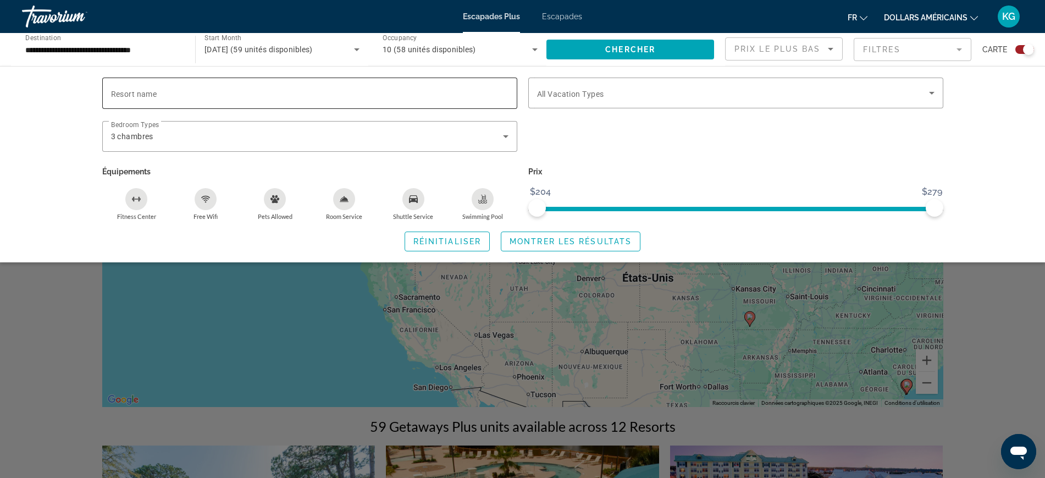
click at [286, 93] on input "Resort name" at bounding box center [310, 93] width 398 height 13
click at [222, 85] on div "**********" at bounding box center [310, 93] width 398 height 31
click at [183, 92] on input "**********" at bounding box center [310, 93] width 398 height 13
drag, startPoint x: 183, startPoint y: 91, endPoint x: 111, endPoint y: 100, distance: 72.6
click at [113, 99] on input "**********" at bounding box center [310, 93] width 398 height 13
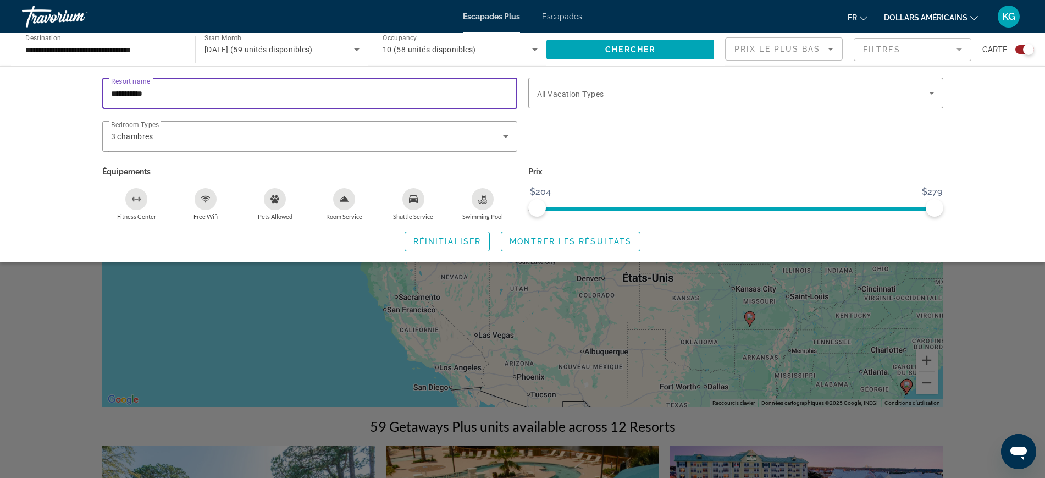
type input "**********"
click at [594, 38] on span "Search widget" at bounding box center [631, 49] width 168 height 26
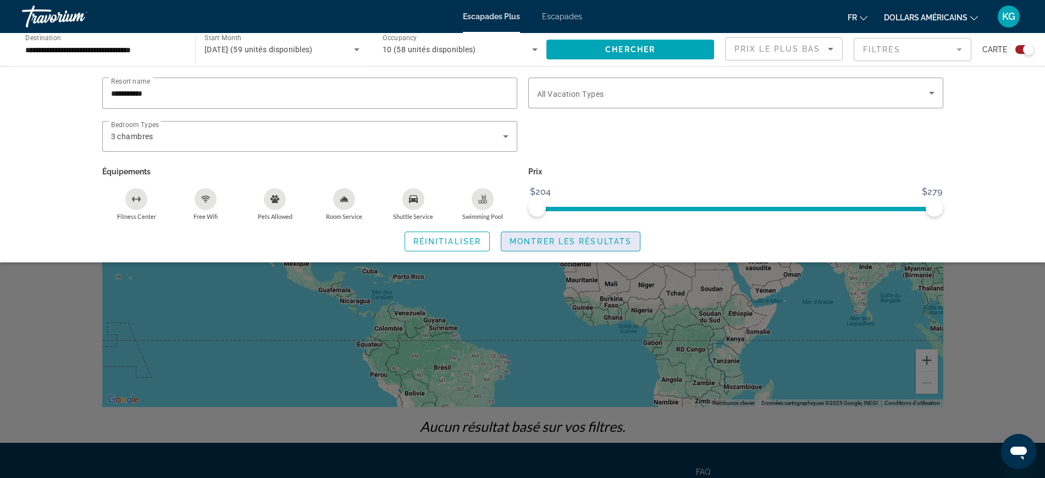
click at [578, 243] on span "Montrer les résultats" at bounding box center [571, 241] width 122 height 9
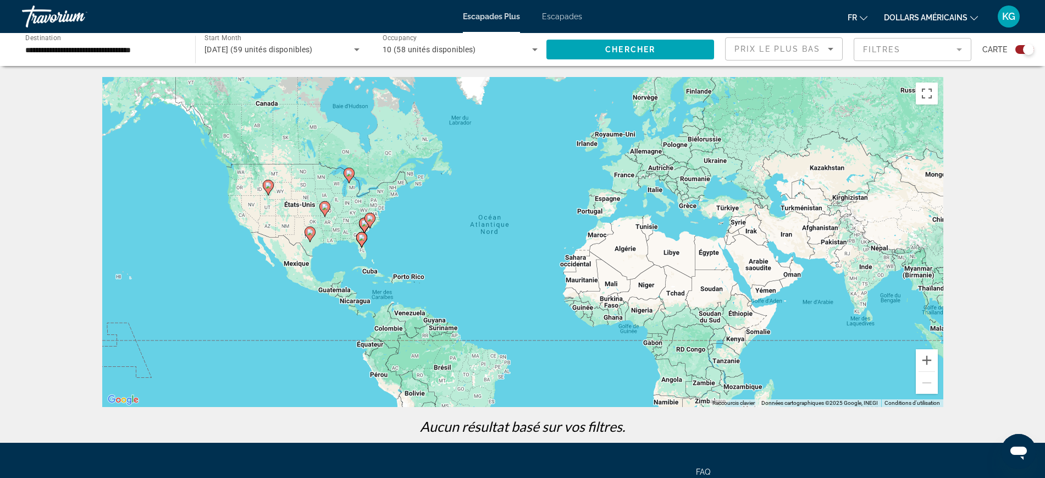
click at [559, 10] on div "Escapades Plus Escapades fr English Español Français Italiano Português русский…" at bounding box center [522, 16] width 1045 height 29
click at [563, 13] on font "Escapades" at bounding box center [562, 16] width 40 height 9
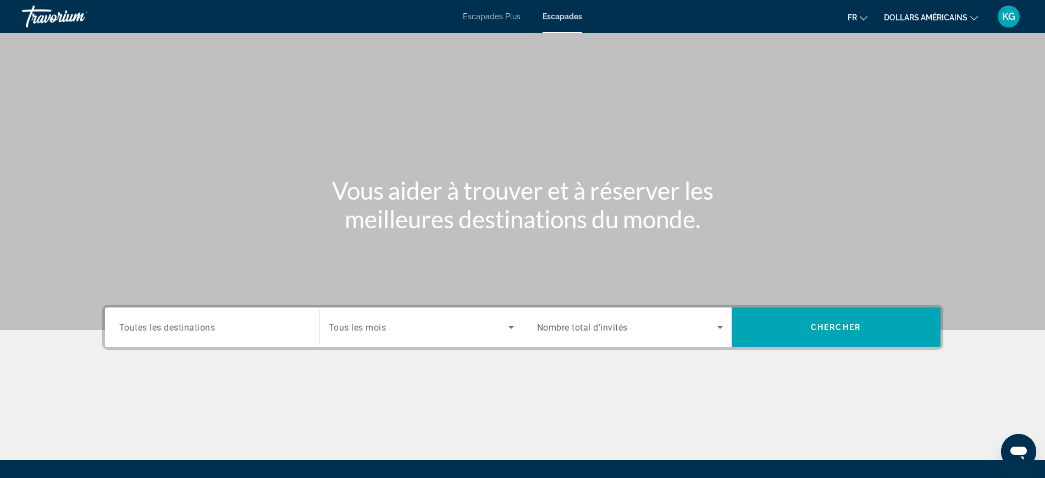
click at [278, 329] on input "Destination Toutes les destinations" at bounding box center [212, 327] width 186 height 13
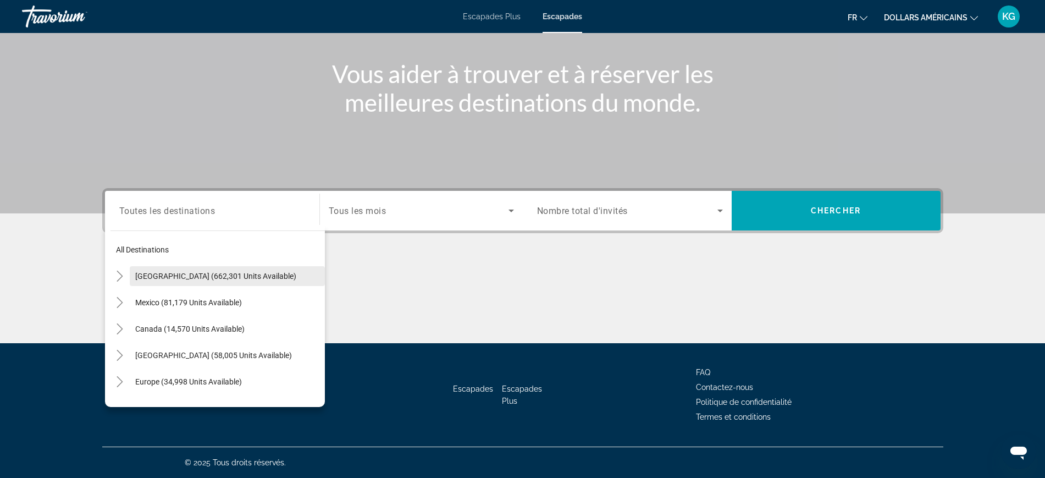
click at [179, 276] on span "United States (662,301 units available)" at bounding box center [215, 276] width 161 height 9
type input "**********"
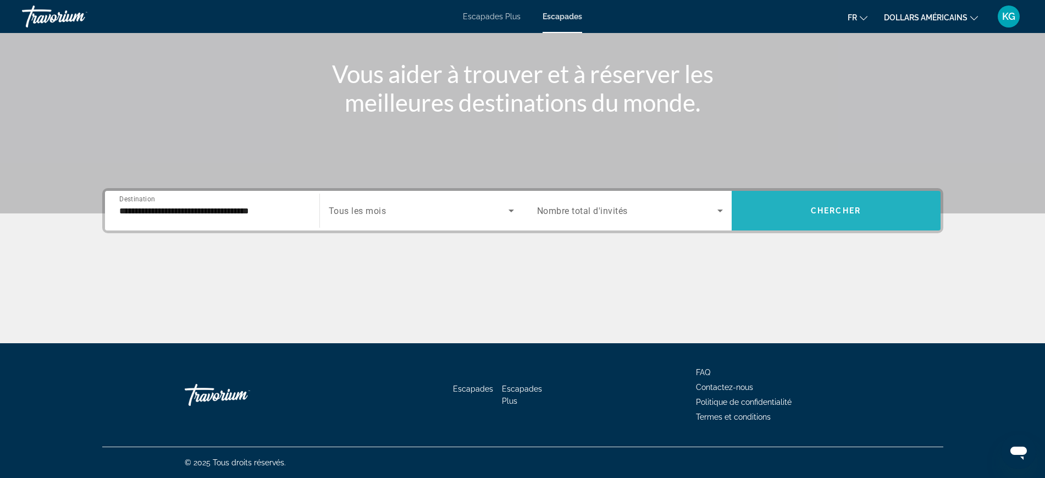
click at [837, 222] on span "Search widget" at bounding box center [836, 210] width 209 height 26
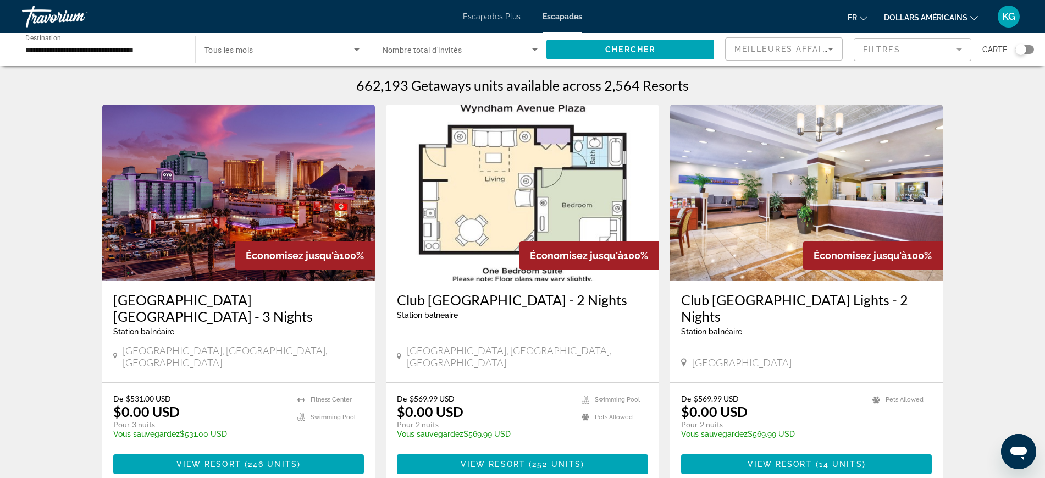
click at [741, 210] on img "Contenu principal" at bounding box center [806, 192] width 273 height 176
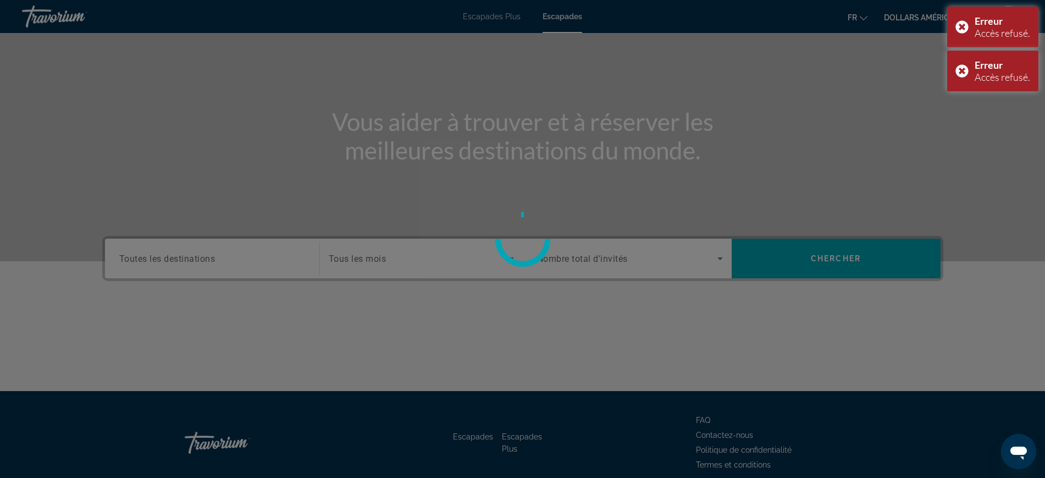
scroll to position [117, 0]
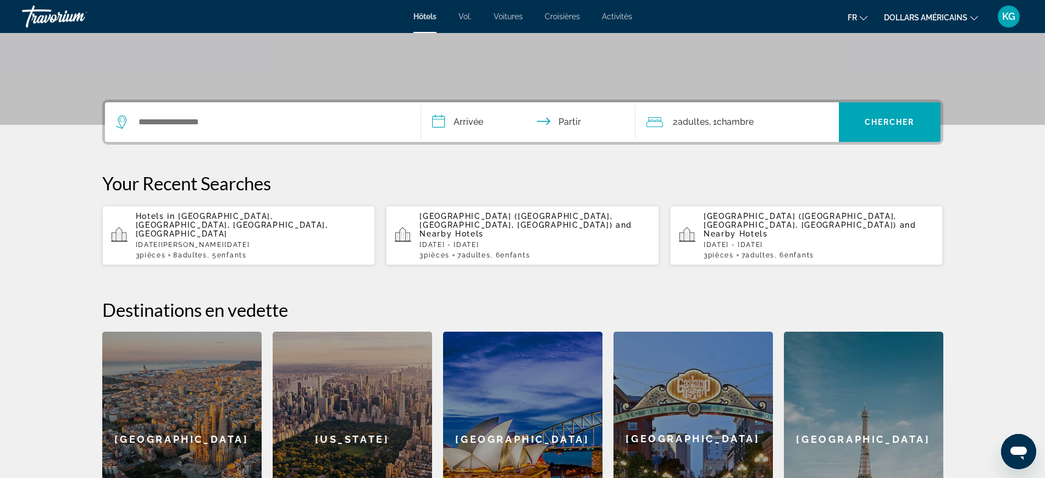
scroll to position [206, 0]
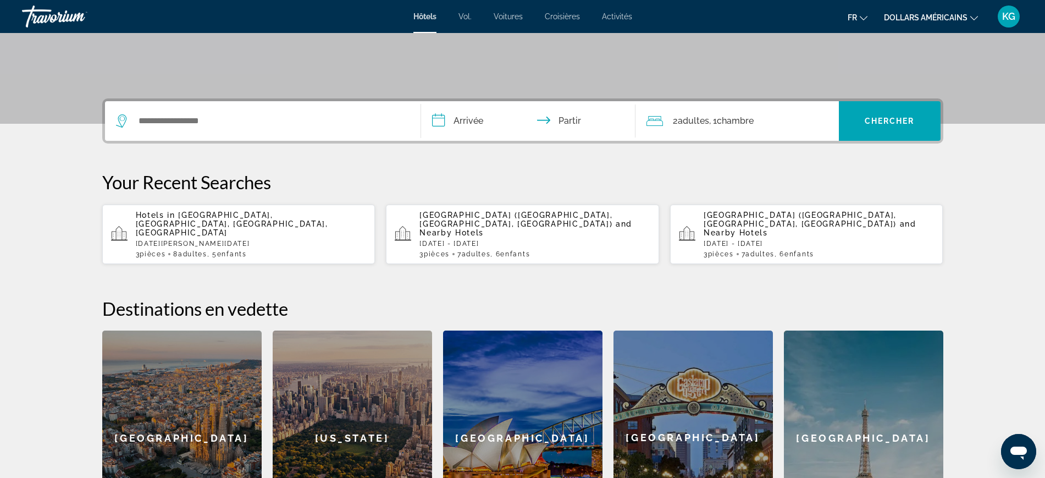
click at [246, 228] on div "Hotels in Anaheim Hills, Orange County, CA, United States Fri, 30 Jan - Mon, 02…" at bounding box center [251, 234] width 231 height 47
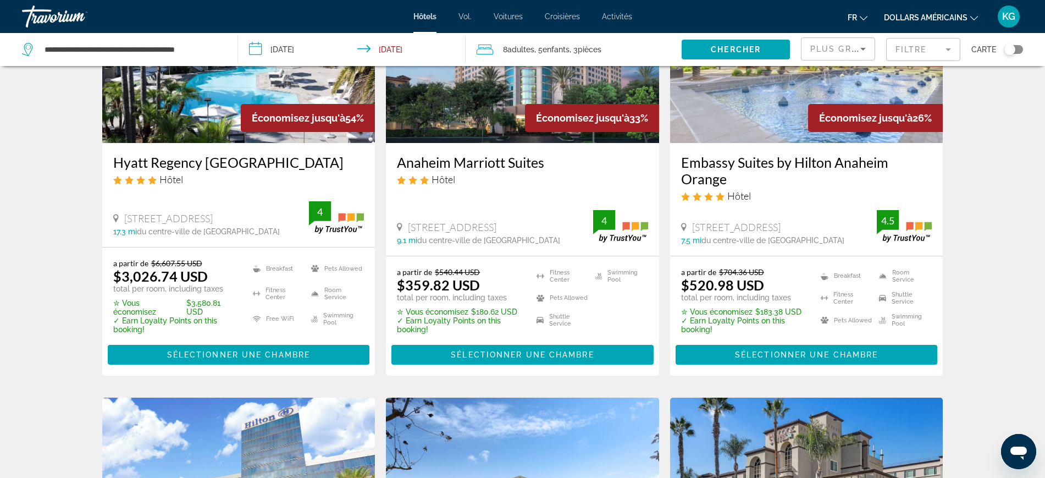
scroll to position [69, 0]
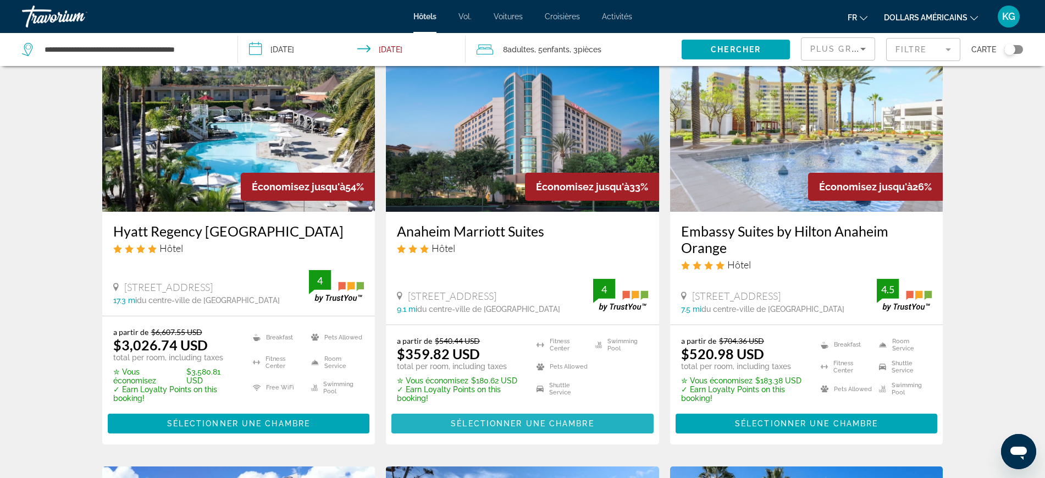
click at [541, 426] on span "Sélectionner une chambre" at bounding box center [522, 423] width 143 height 9
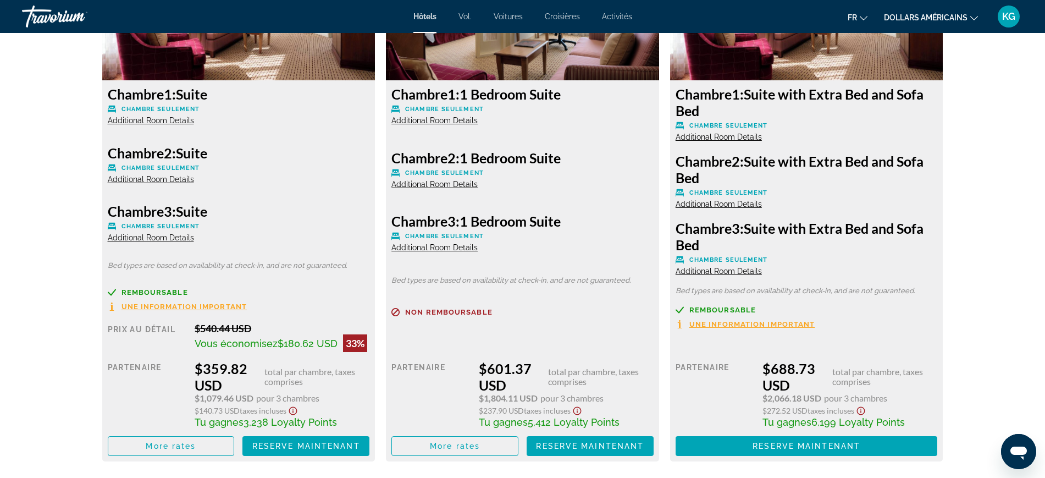
scroll to position [1581, 0]
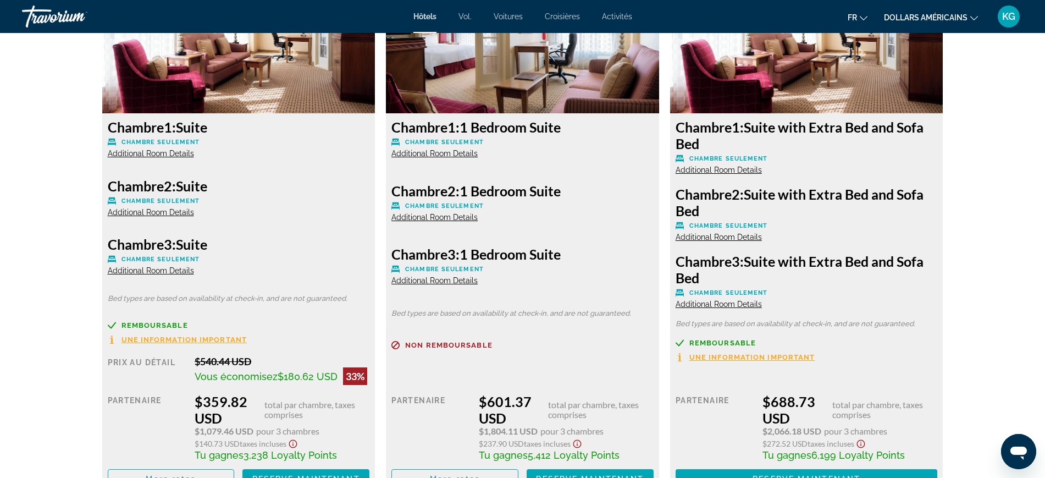
click at [177, 213] on span "Additional Room Details" at bounding box center [151, 212] width 86 height 9
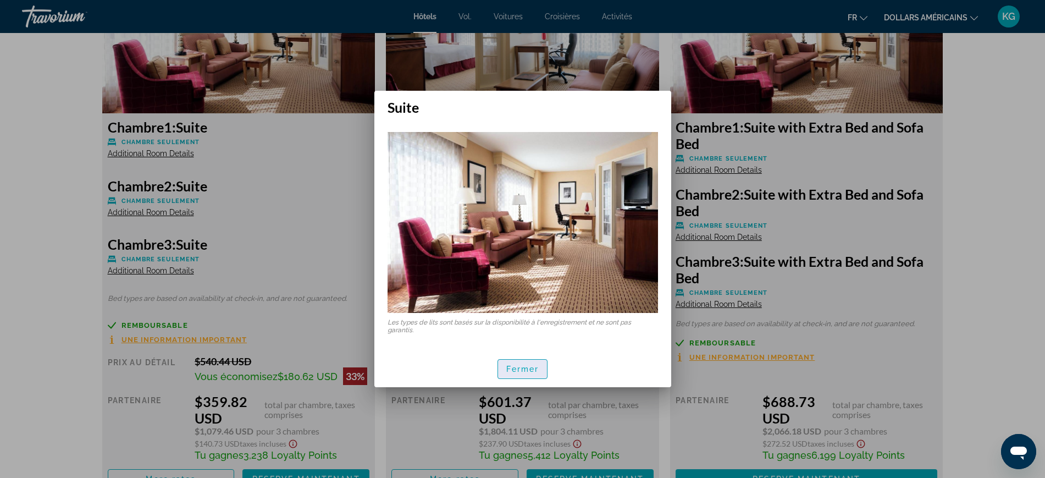
click at [539, 374] on span "button" at bounding box center [522, 369] width 49 height 26
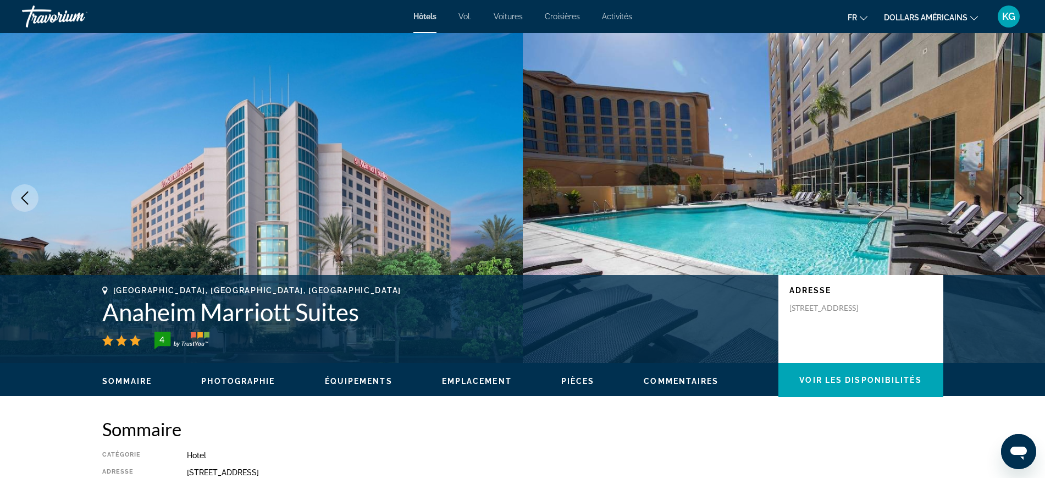
scroll to position [1581, 0]
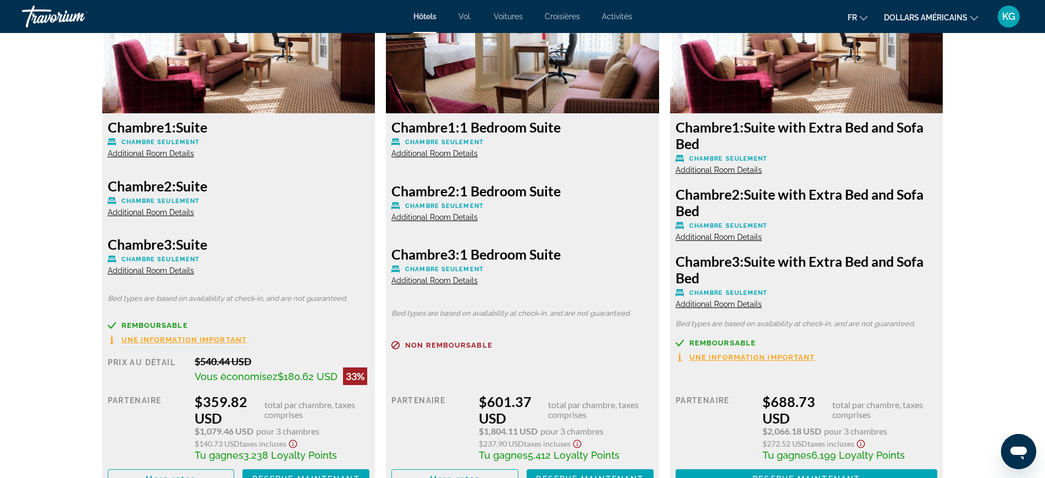
click at [162, 274] on span "Additional Room Details" at bounding box center [151, 270] width 86 height 9
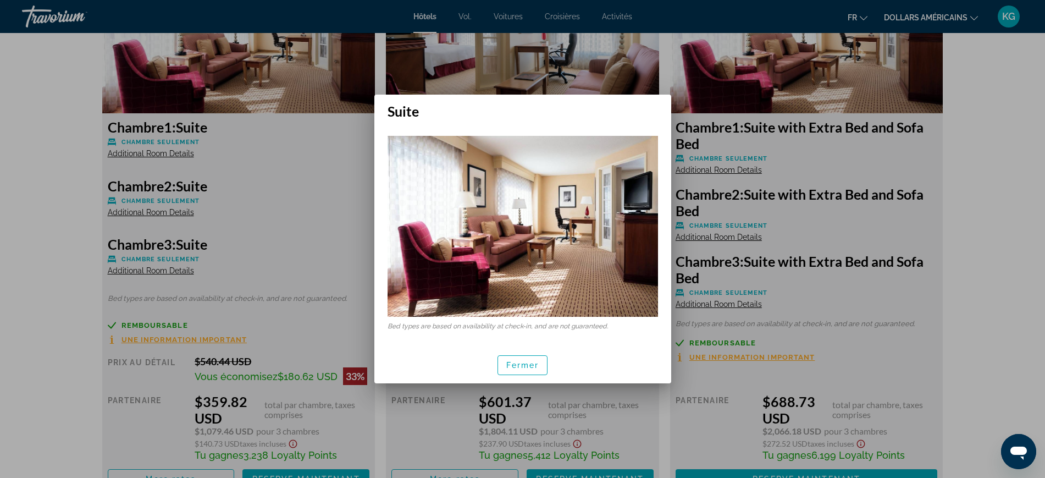
scroll to position [0, 0]
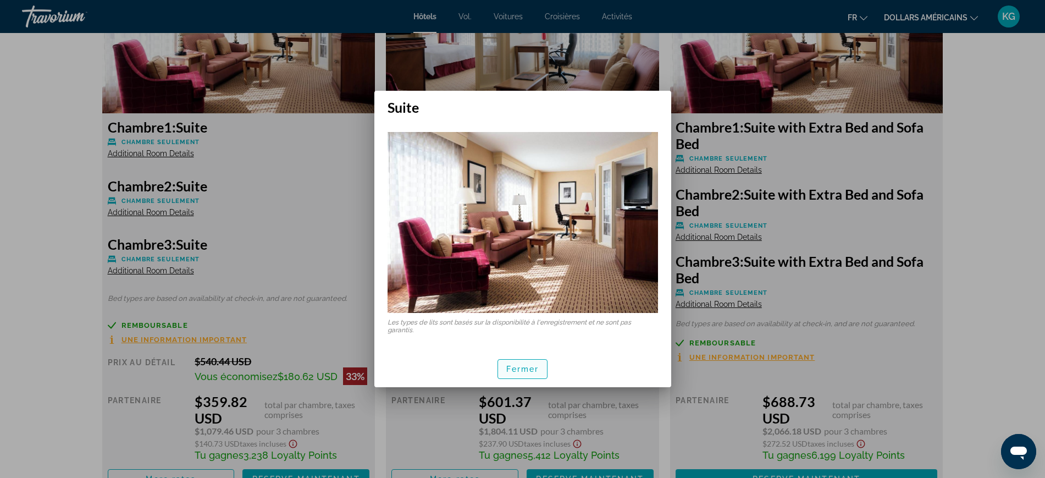
click at [532, 356] on span "button" at bounding box center [522, 369] width 49 height 26
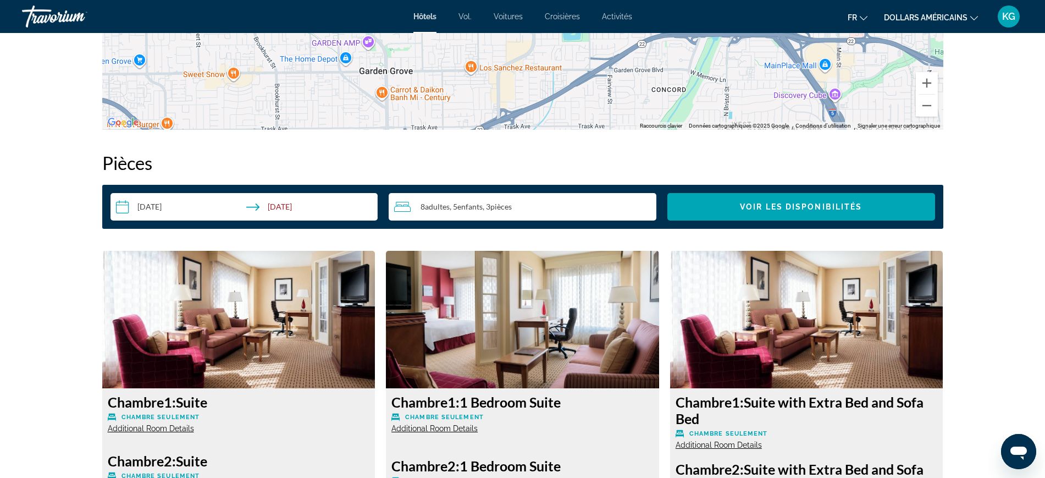
scroll to position [1512, 0]
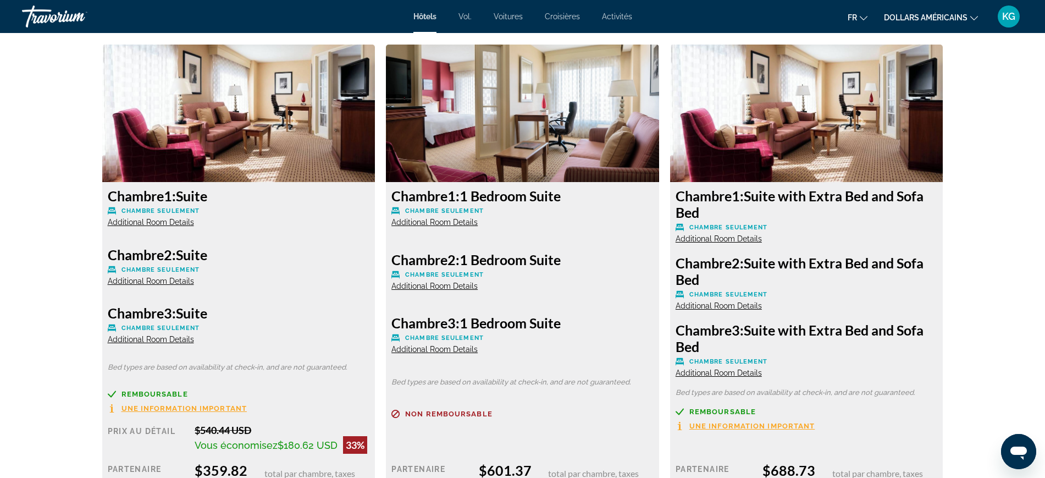
click at [161, 222] on span "Additional Room Details" at bounding box center [151, 222] width 86 height 9
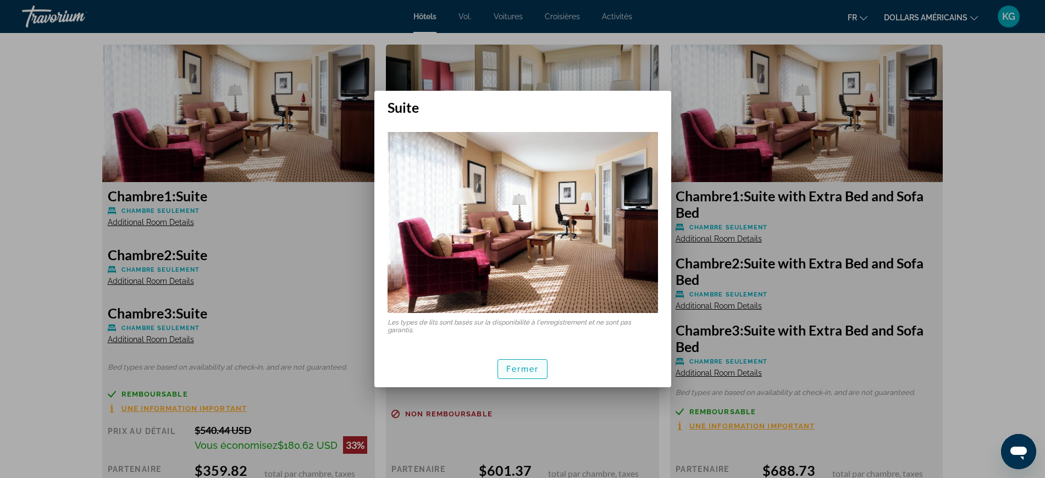
click at [530, 366] on font "Fermer" at bounding box center [522, 369] width 33 height 9
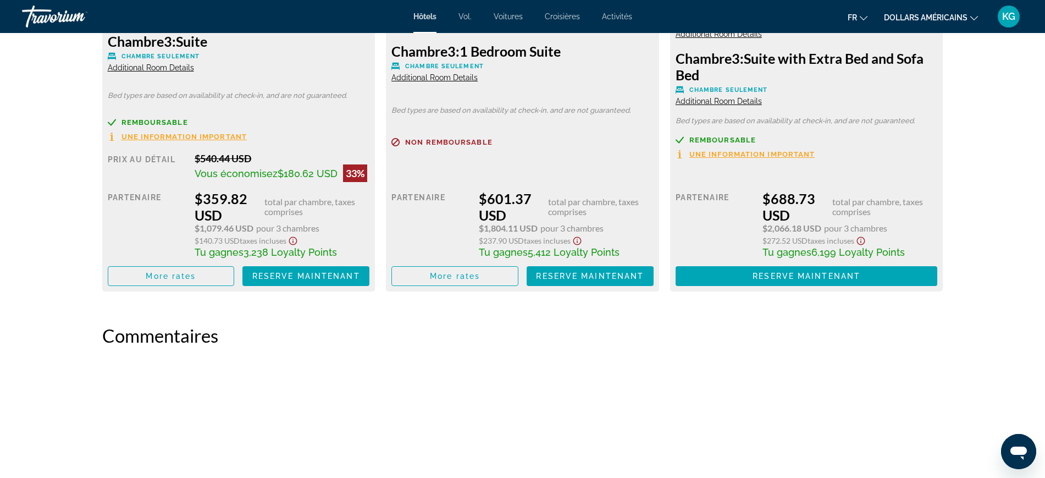
scroll to position [1925, 0]
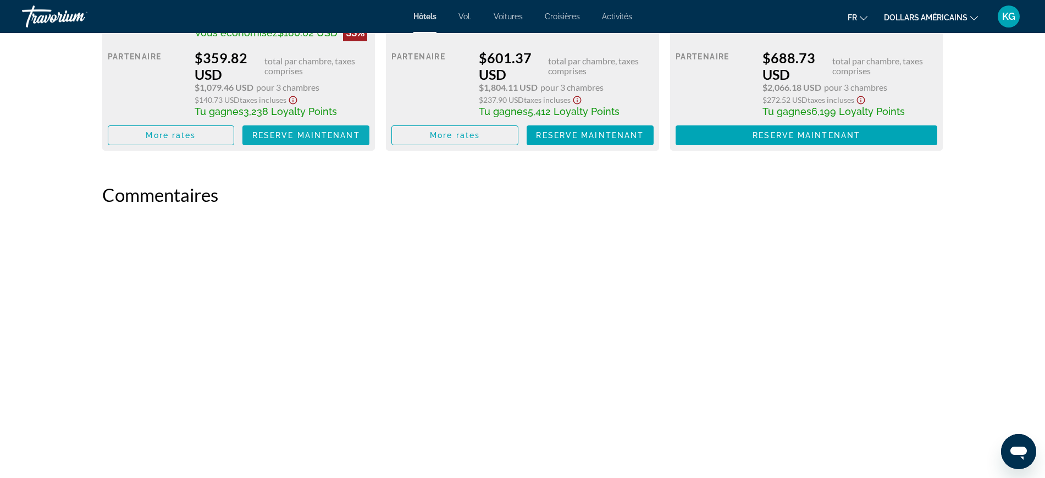
click at [323, 133] on span "Reserve maintenant" at bounding box center [306, 135] width 108 height 9
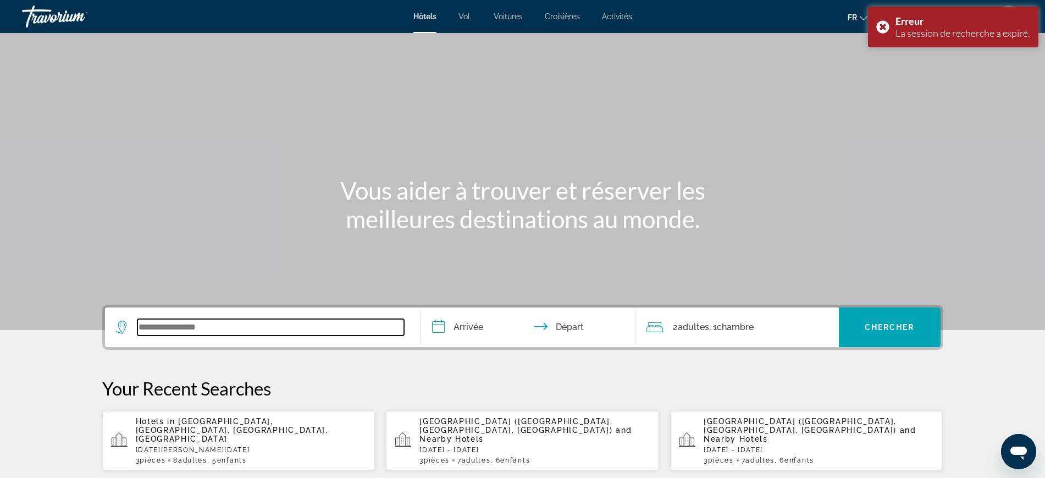
click at [181, 325] on input "Search widget" at bounding box center [270, 327] width 267 height 16
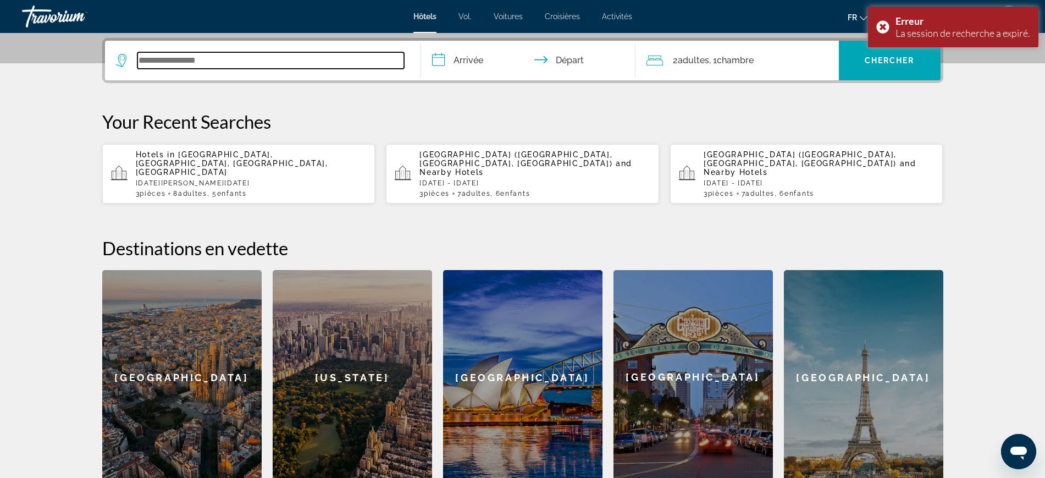
scroll to position [269, 0]
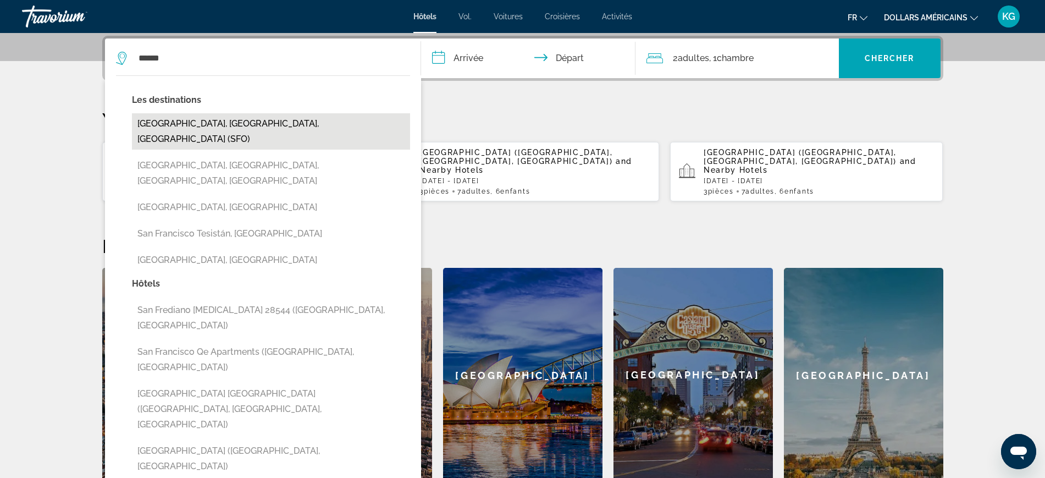
click at [224, 120] on button "San Francisco, CA, United States (SFO)" at bounding box center [271, 131] width 278 height 36
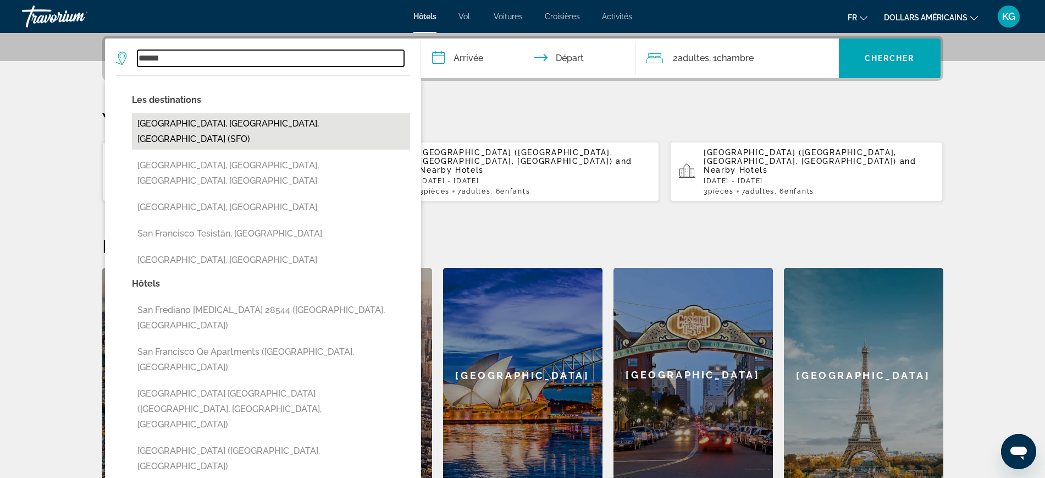
type input "**********"
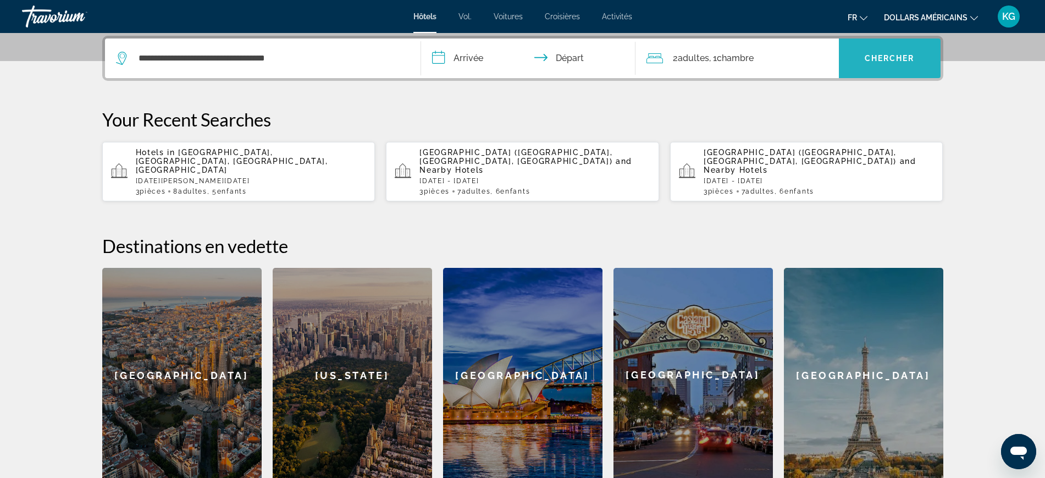
click at [867, 56] on span "Chercher" at bounding box center [890, 58] width 50 height 9
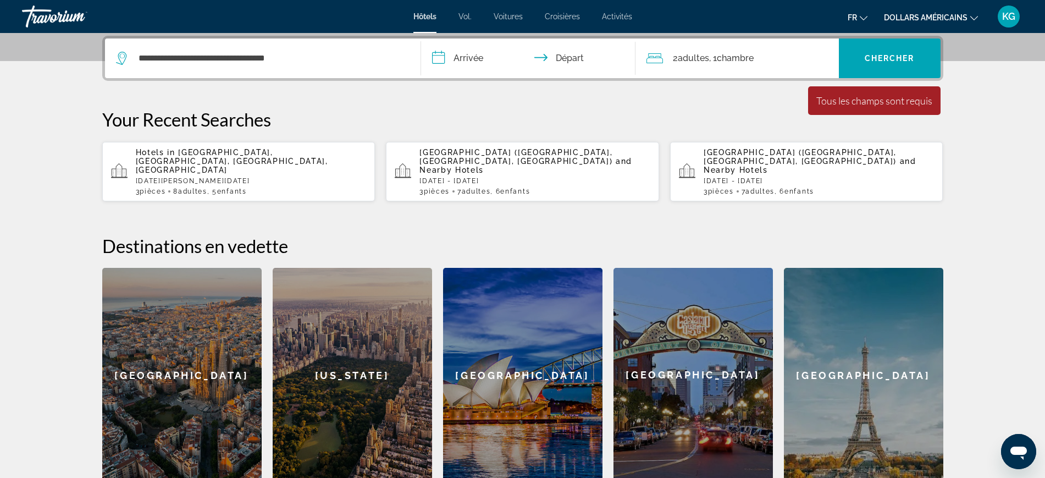
click at [467, 60] on input "**********" at bounding box center [530, 59] width 219 height 43
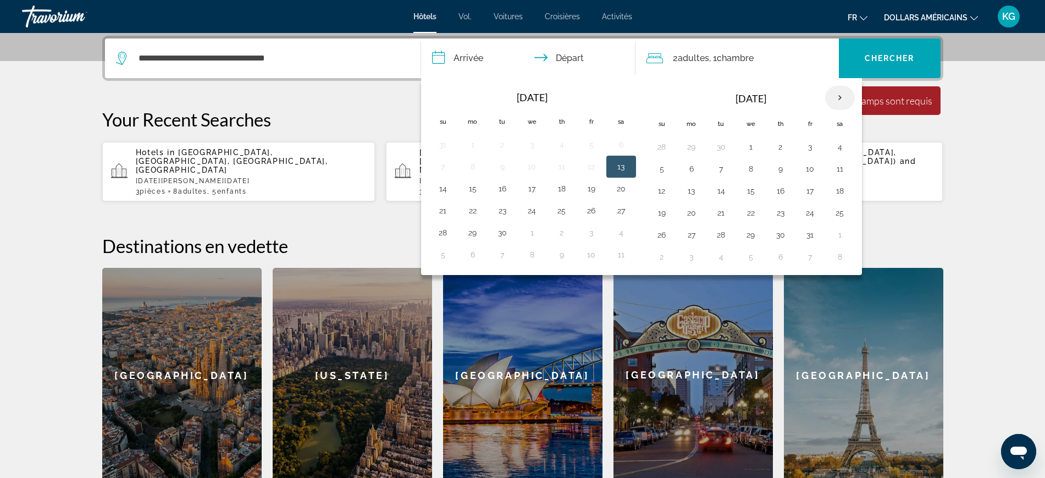
click at [836, 95] on th "Next month" at bounding box center [840, 98] width 30 height 24
click at [849, 98] on th "Next month" at bounding box center [840, 98] width 30 height 24
click at [690, 169] on button "2" at bounding box center [692, 168] width 18 height 15
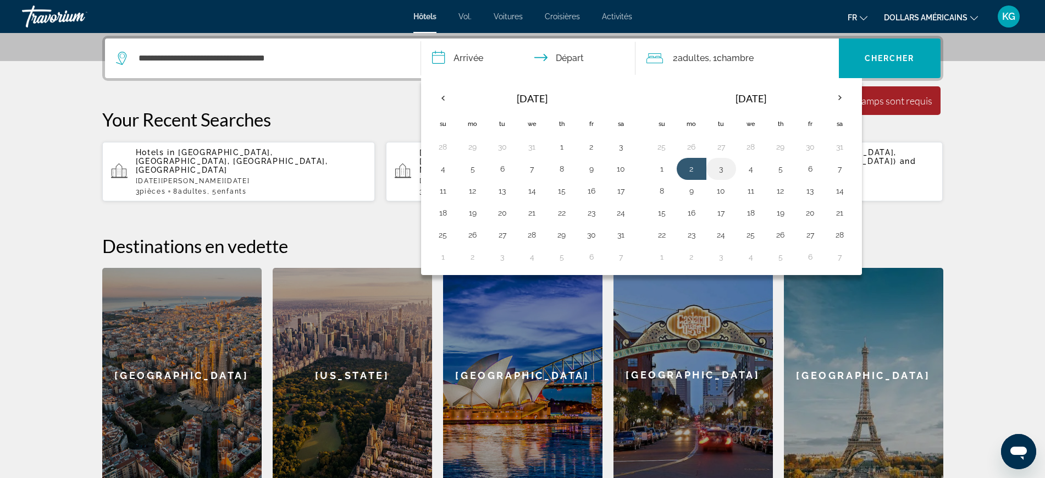
click at [727, 166] on button "3" at bounding box center [722, 168] width 18 height 15
type input "**********"
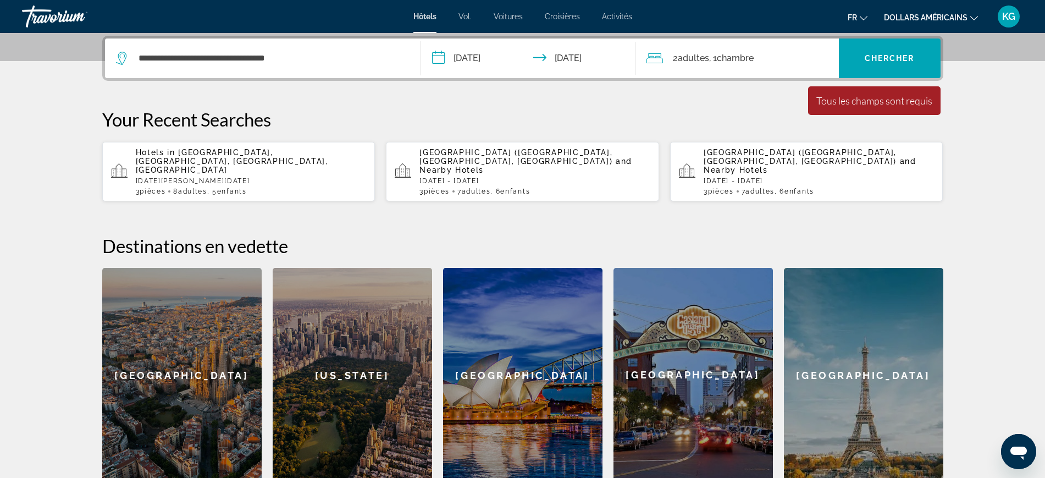
click at [779, 48] on div "2 Adulte Adultes , 1 Chambre pièces" at bounding box center [743, 58] width 192 height 40
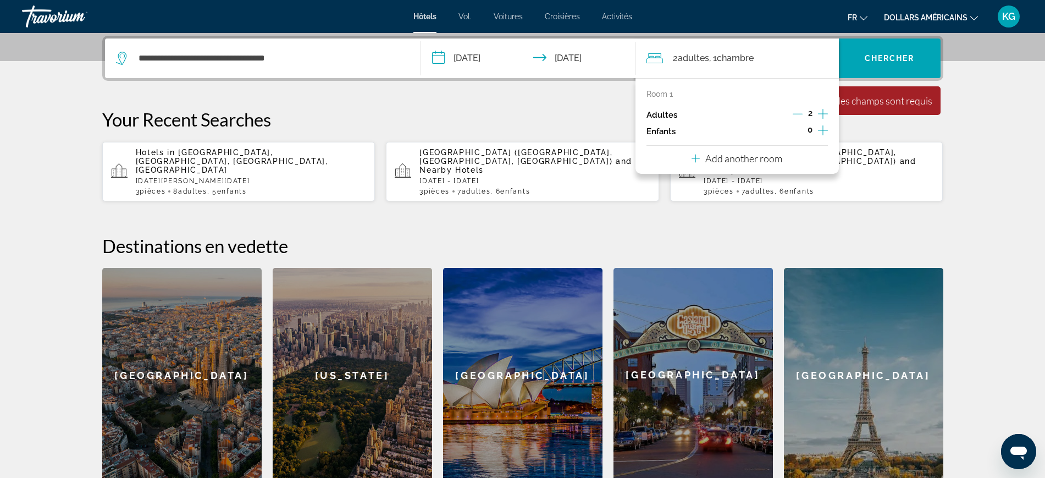
click at [817, 133] on div "0" at bounding box center [810, 131] width 36 height 16
click at [819, 132] on icon "Increment children" at bounding box center [823, 130] width 10 height 13
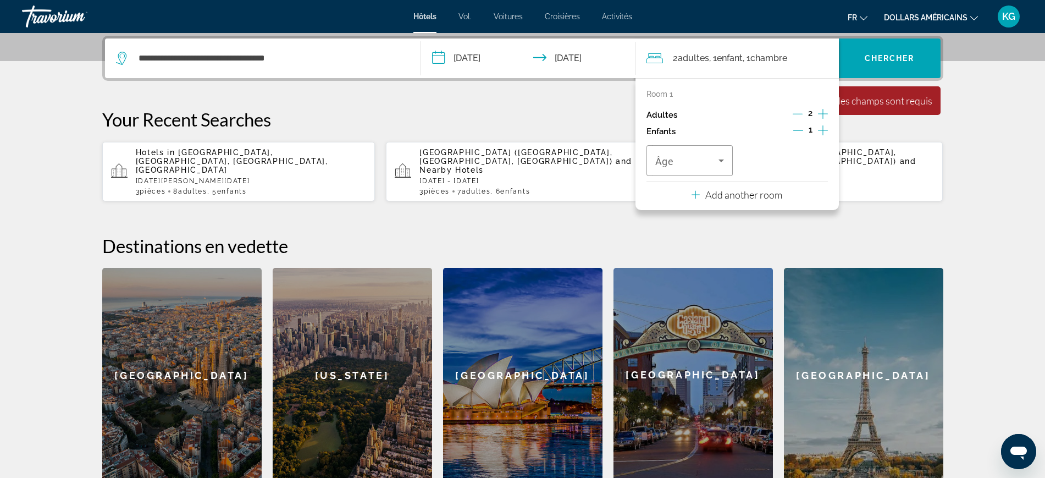
click at [818, 131] on icon "Increment children" at bounding box center [823, 130] width 10 height 13
click at [728, 164] on div "Âge" at bounding box center [690, 160] width 87 height 31
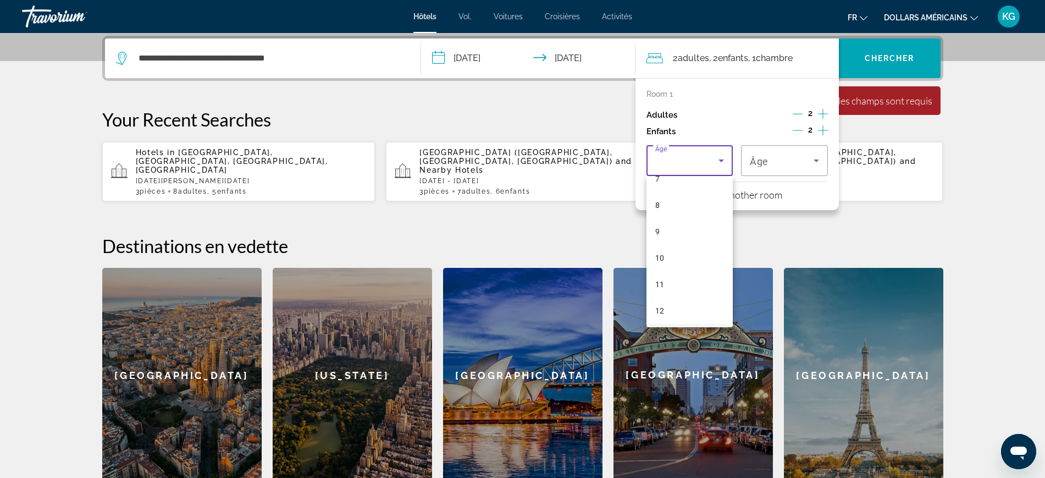
scroll to position [275, 0]
click at [675, 273] on mat-option "13" at bounding box center [690, 262] width 87 height 26
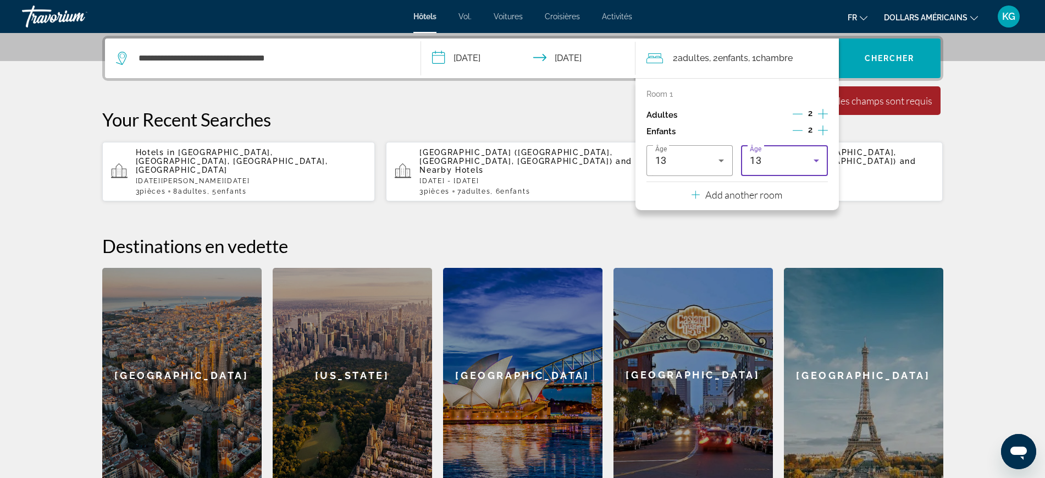
click at [797, 157] on div "13" at bounding box center [782, 160] width 64 height 13
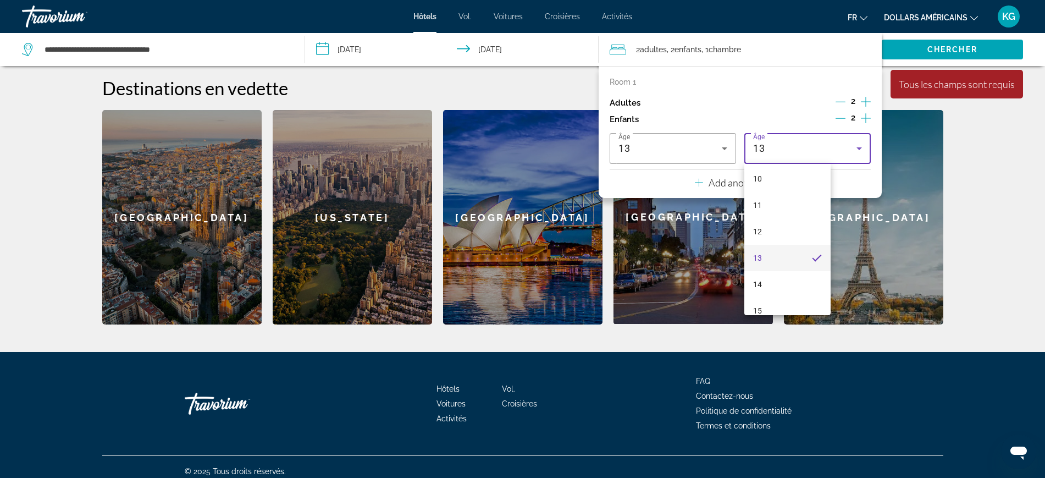
scroll to position [333, 0]
click at [775, 267] on mat-option "16" at bounding box center [788, 271] width 87 height 26
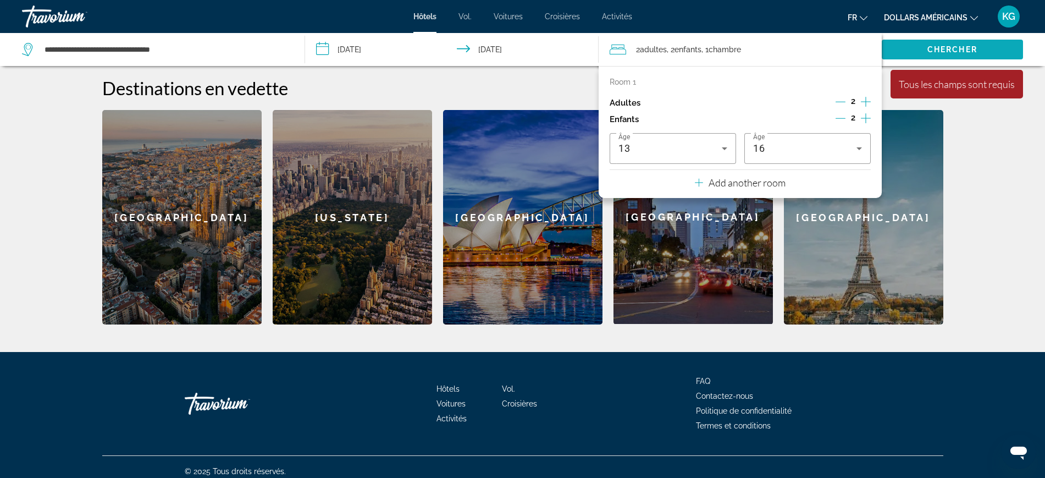
click at [973, 46] on span "Chercher" at bounding box center [953, 49] width 50 height 9
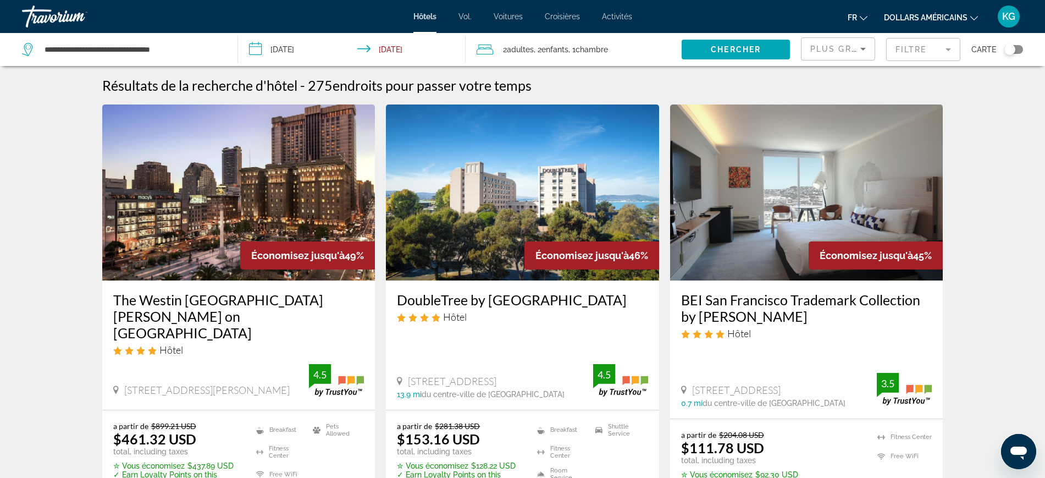
click at [764, 231] on img "Contenu principal" at bounding box center [806, 192] width 273 height 176
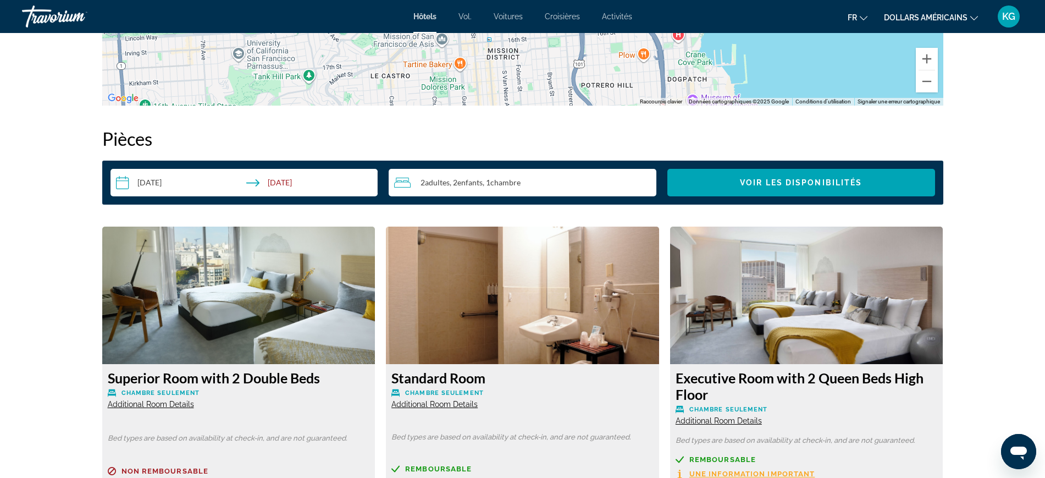
scroll to position [1306, 0]
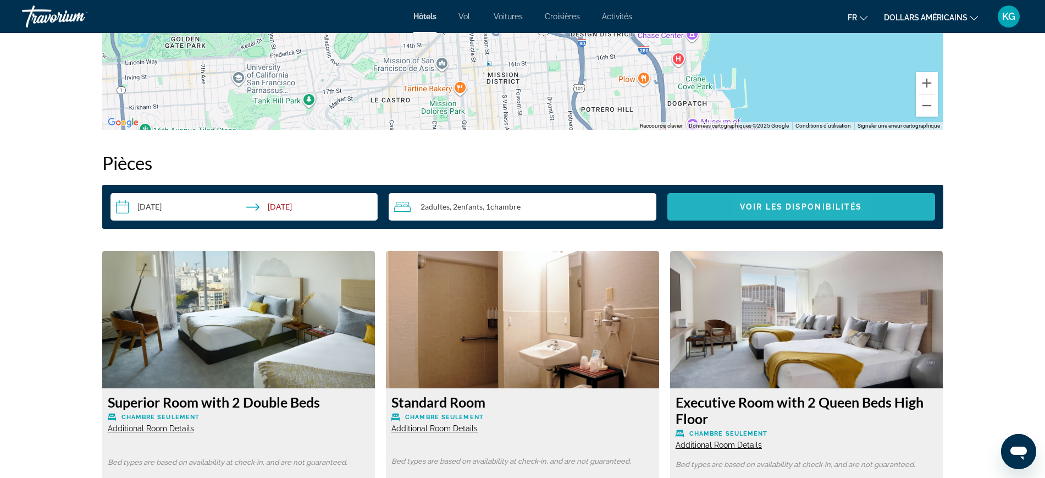
click at [762, 207] on span "Voir les disponibilités" at bounding box center [801, 206] width 122 height 9
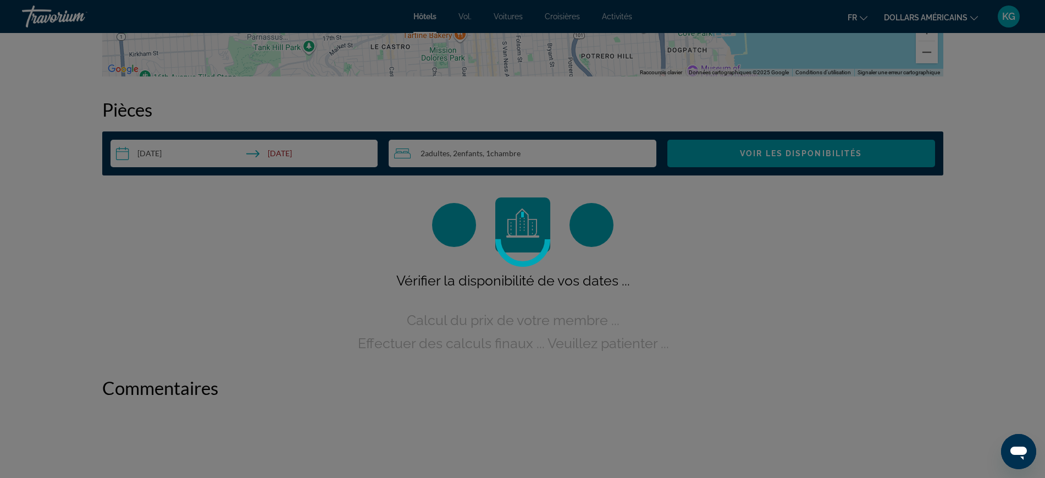
scroll to position [1, 0]
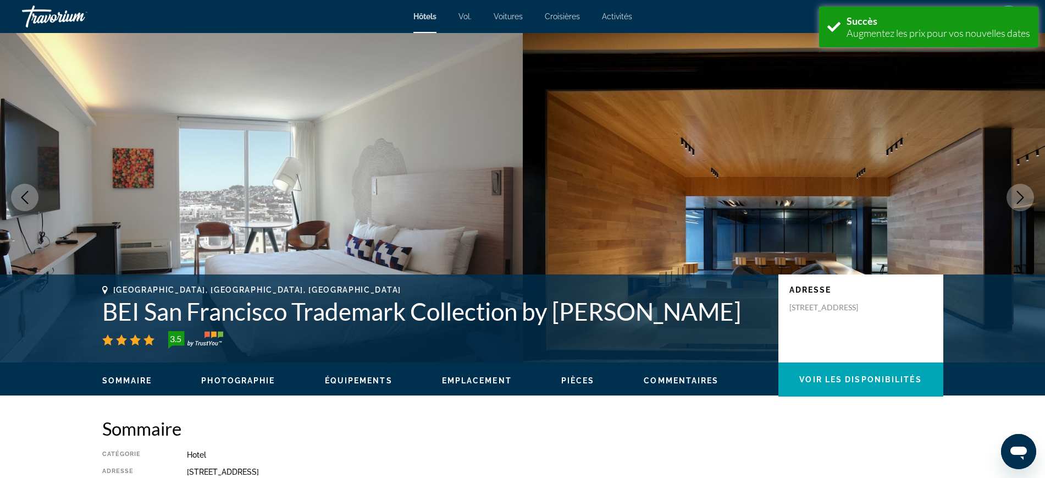
drag, startPoint x: 794, startPoint y: 305, endPoint x: 610, endPoint y: 318, distance: 184.2
click at [807, 312] on p "50 8Th Street, San Francisco CA 94103, United States" at bounding box center [834, 307] width 88 height 10
click at [105, 288] on icon "Contenu principal" at bounding box center [104, 290] width 5 height 8
click at [166, 292] on span "San Francisco, CA, United States" at bounding box center [257, 289] width 288 height 9
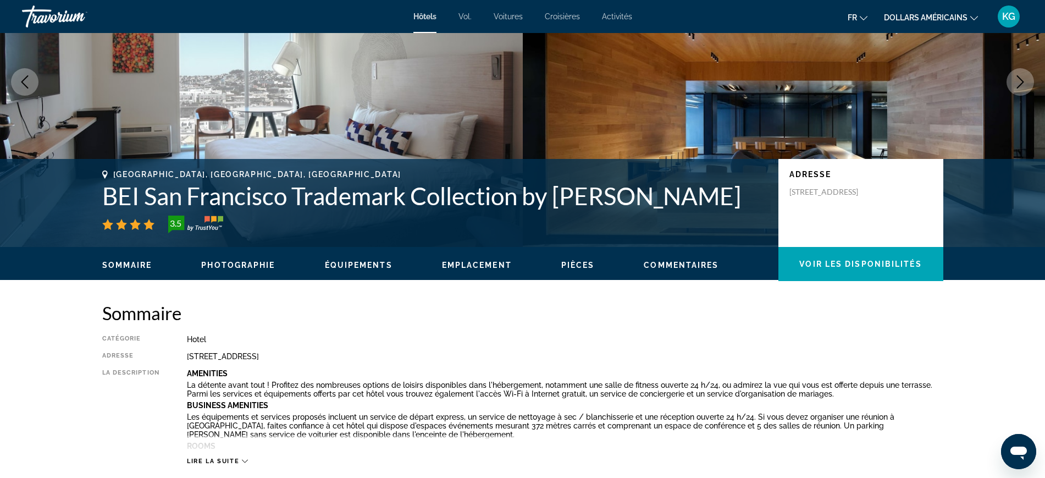
scroll to position [138, 0]
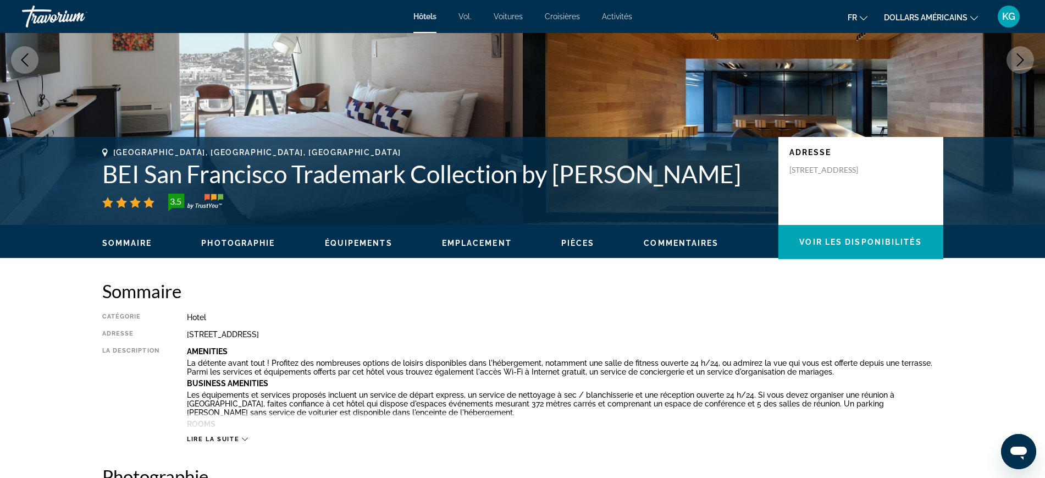
drag, startPoint x: 791, startPoint y: 172, endPoint x: 857, endPoint y: 198, distance: 71.6
click at [857, 198] on div "Adresse 50 8Th Street, San Francisco CA 94103, United States" at bounding box center [861, 181] width 165 height 88
copy p "50 8Th Street, San Francisco CA 94103, United States"
click at [36, 12] on div "Travorium" at bounding box center [77, 16] width 110 height 29
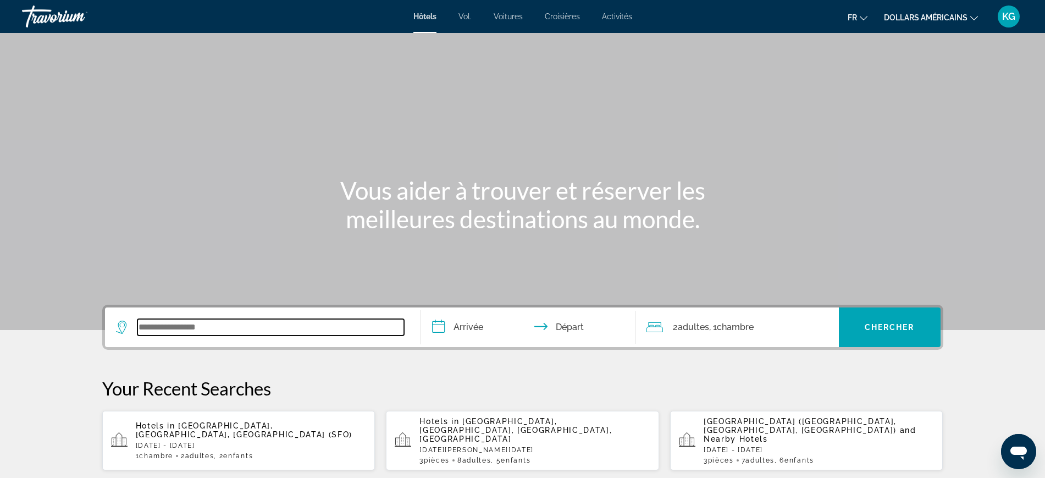
drag, startPoint x: 229, startPoint y: 329, endPoint x: 108, endPoint y: 342, distance: 122.2
click at [108, 342] on app-destination-search "Search widget" at bounding box center [263, 327] width 316 height 40
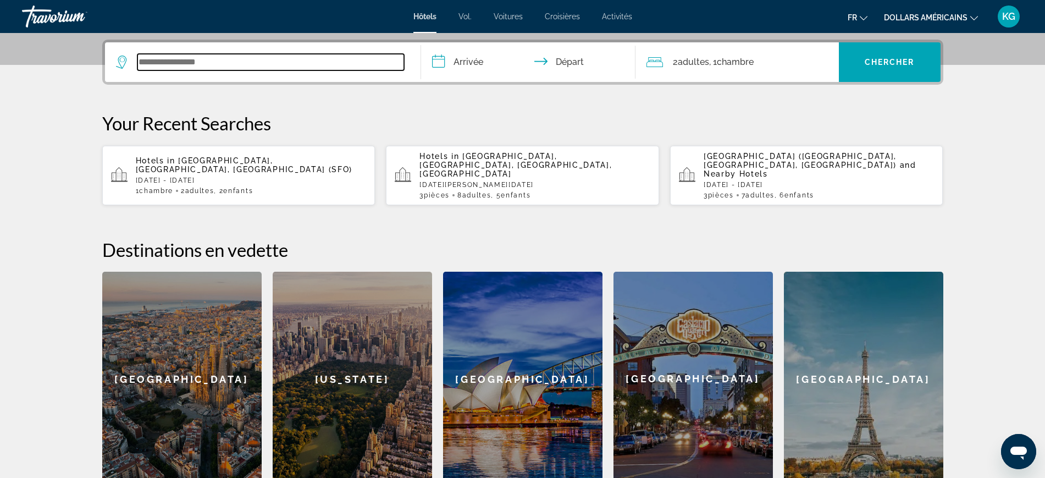
scroll to position [269, 0]
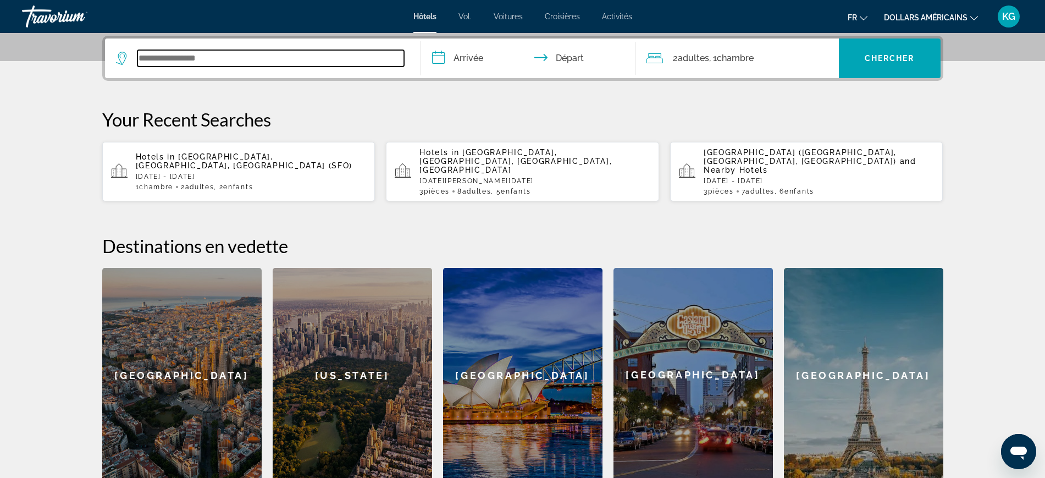
paste input "**********"
type input "**********"
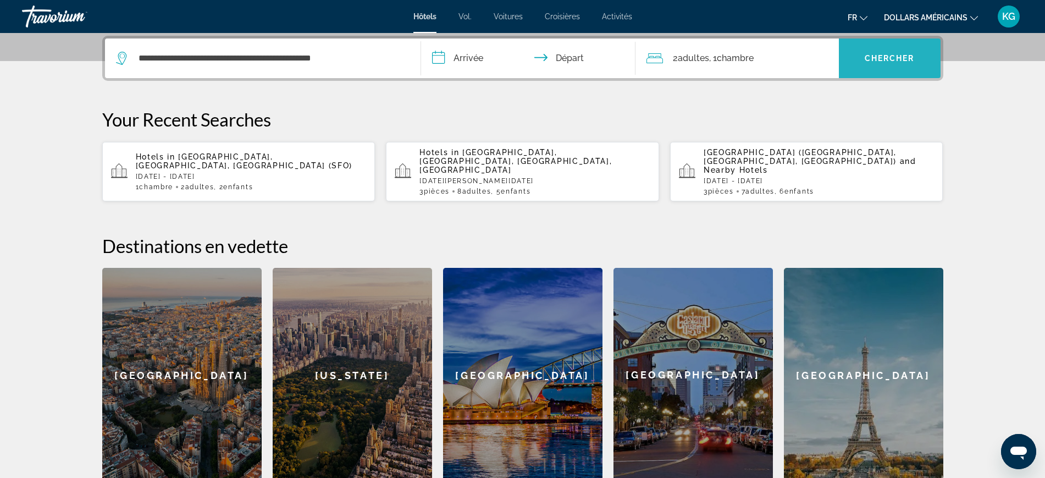
click at [867, 51] on span "Search widget" at bounding box center [890, 58] width 102 height 26
